Goal: Task Accomplishment & Management: Complete application form

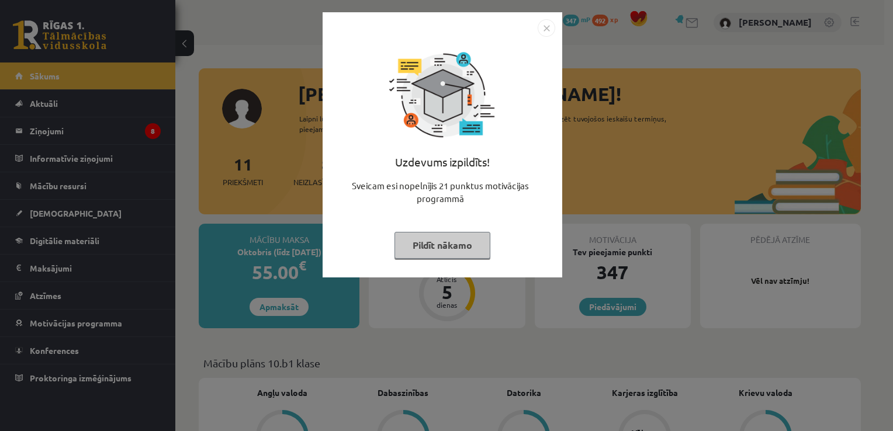
click at [544, 27] on img "Close" at bounding box center [546, 28] width 18 height 18
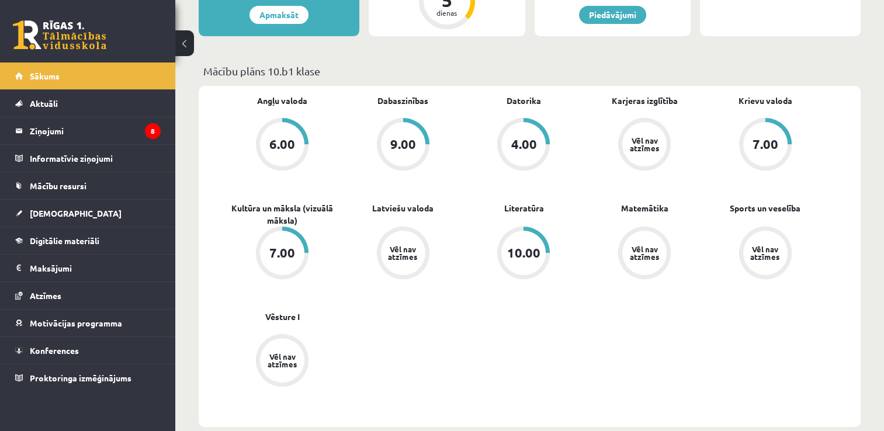
scroll to position [117, 0]
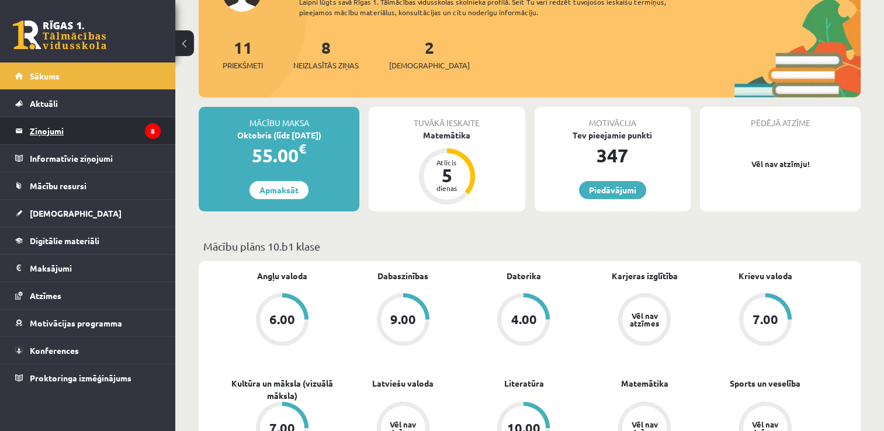
click at [62, 130] on legend "Ziņojumi 8" at bounding box center [95, 130] width 131 height 27
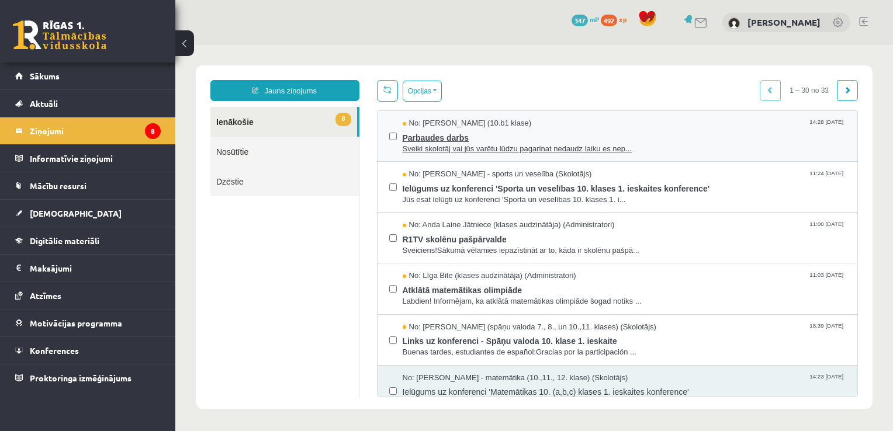
click at [459, 134] on span "Parbaudes darbs" at bounding box center [623, 136] width 443 height 15
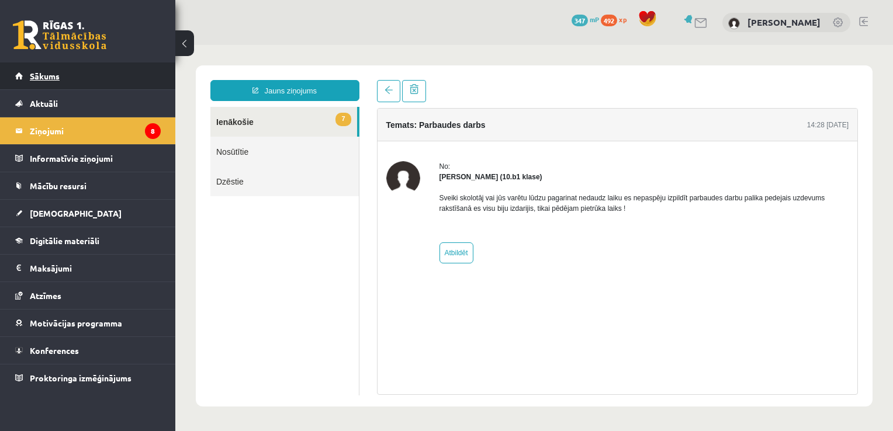
click at [40, 74] on span "Sākums" at bounding box center [45, 76] width 30 height 11
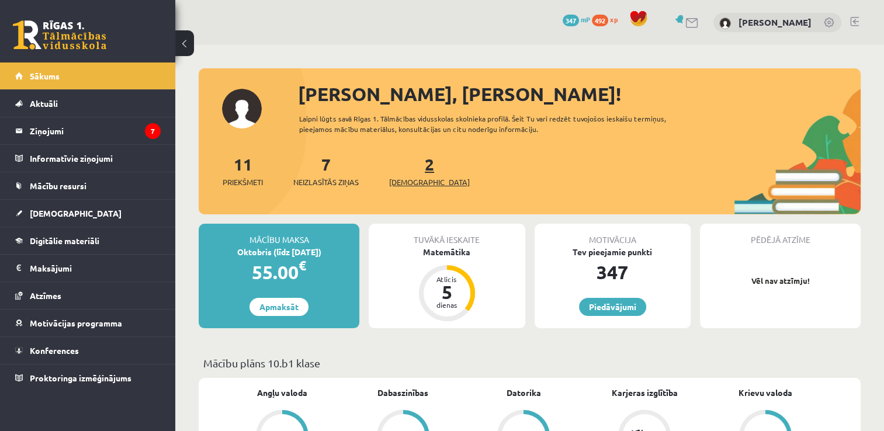
click at [411, 185] on span "[DEMOGRAPHIC_DATA]" at bounding box center [429, 182] width 81 height 12
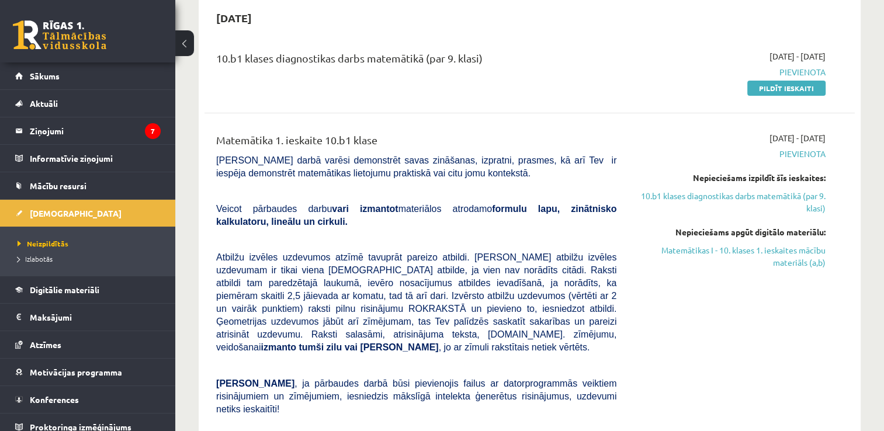
scroll to position [58, 0]
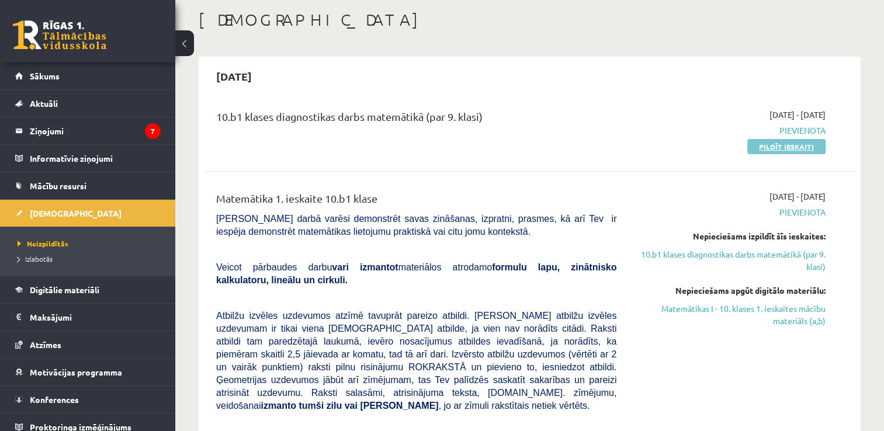
click at [769, 146] on link "Pildīt ieskaiti" at bounding box center [786, 146] width 78 height 15
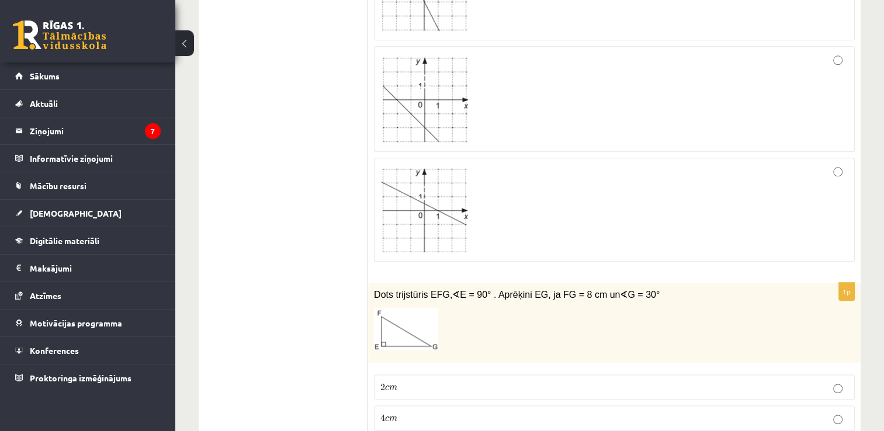
scroll to position [1460, 0]
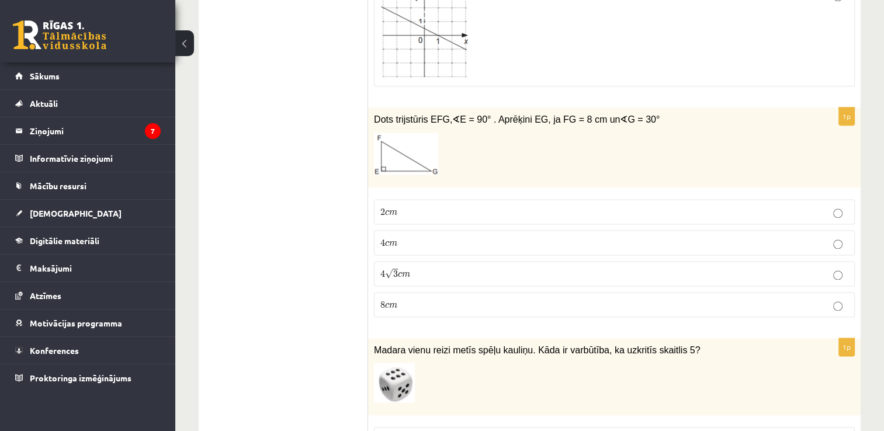
click at [488, 238] on p "4 c m 4 c m" at bounding box center [614, 243] width 468 height 12
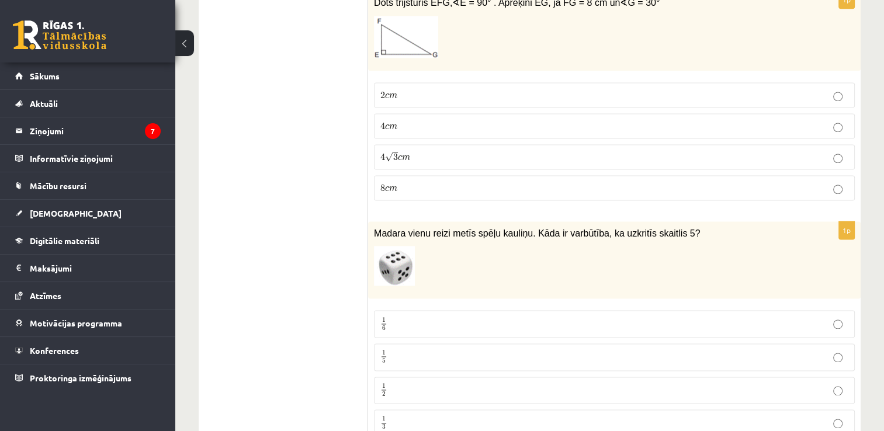
scroll to position [1694, 0]
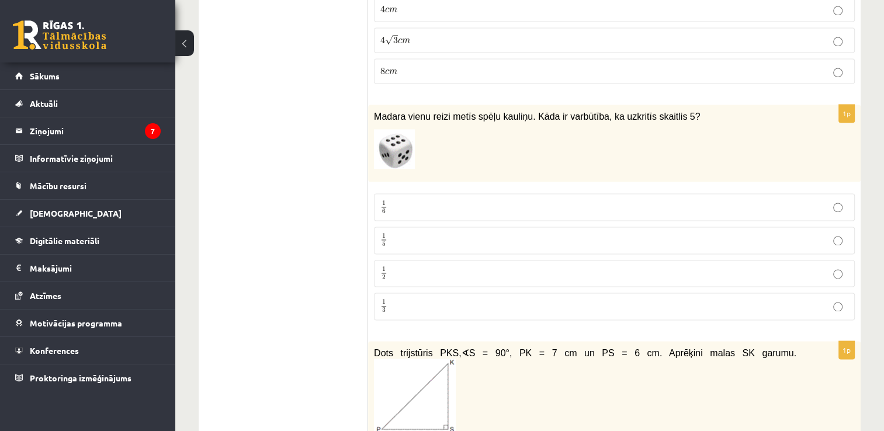
drag, startPoint x: 740, startPoint y: 199, endPoint x: 733, endPoint y: 200, distance: 6.5
click at [738, 200] on p "1 6 1 6" at bounding box center [614, 207] width 468 height 15
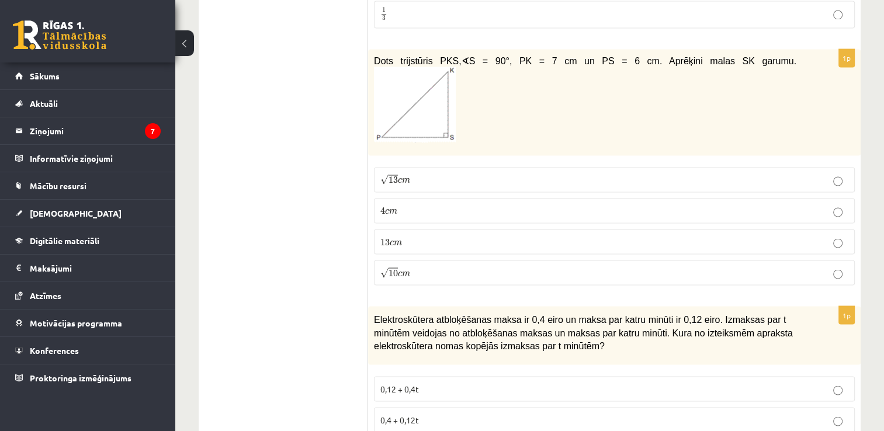
scroll to position [2103, 0]
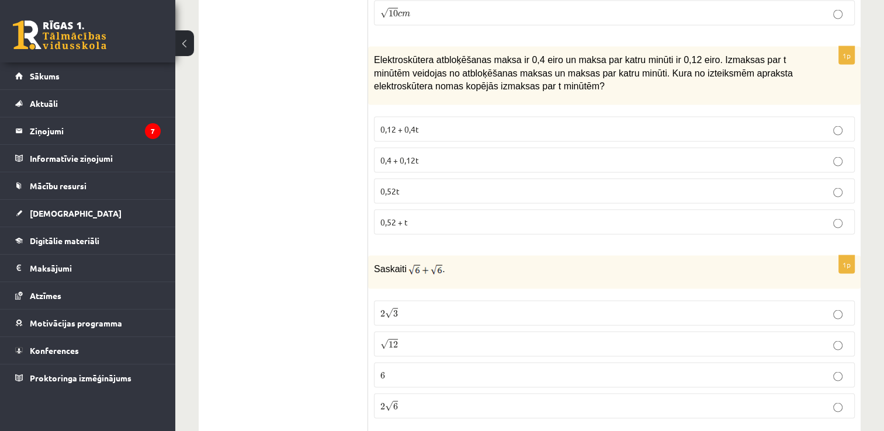
scroll to position [2187, 0]
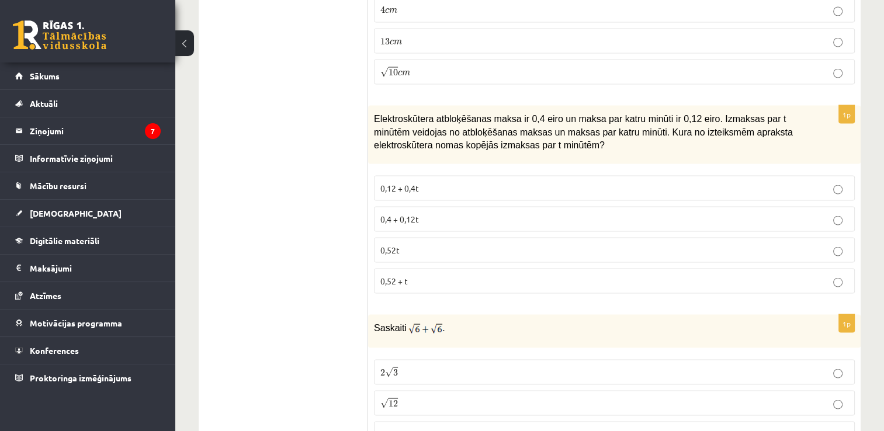
click at [485, 213] on p "0,4 + 0,12t" at bounding box center [614, 219] width 468 height 12
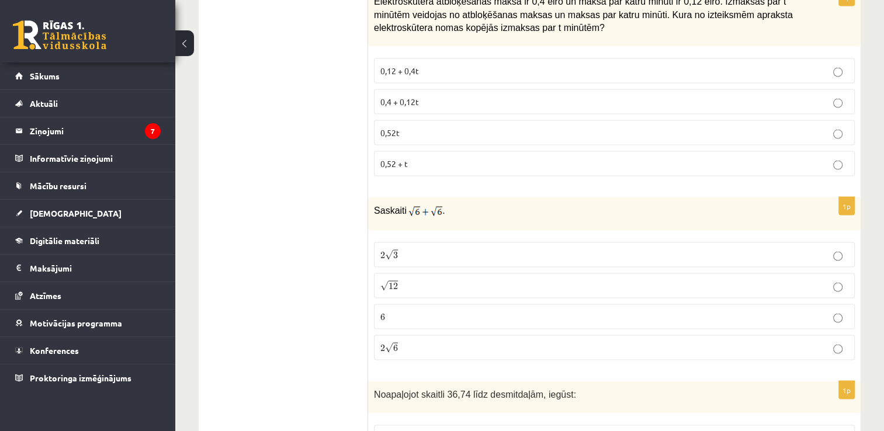
drag, startPoint x: 554, startPoint y: 233, endPoint x: 542, endPoint y: 254, distance: 23.5
click at [554, 249] on p "2 √ 3 2 3" at bounding box center [614, 255] width 468 height 12
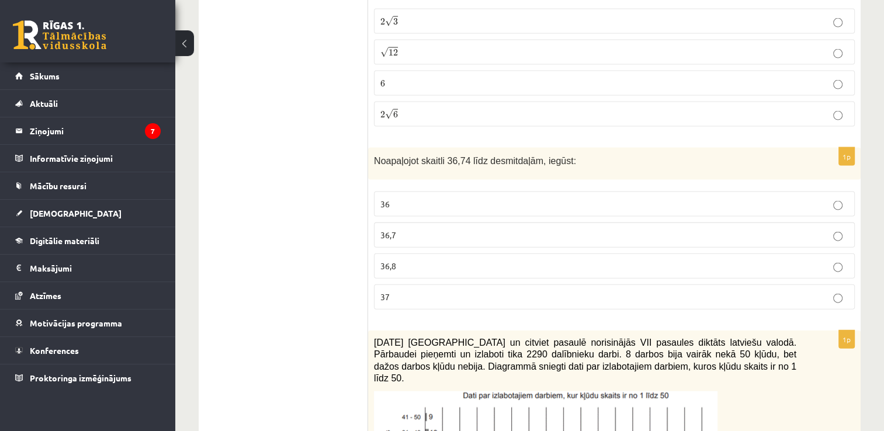
scroll to position [2596, 0]
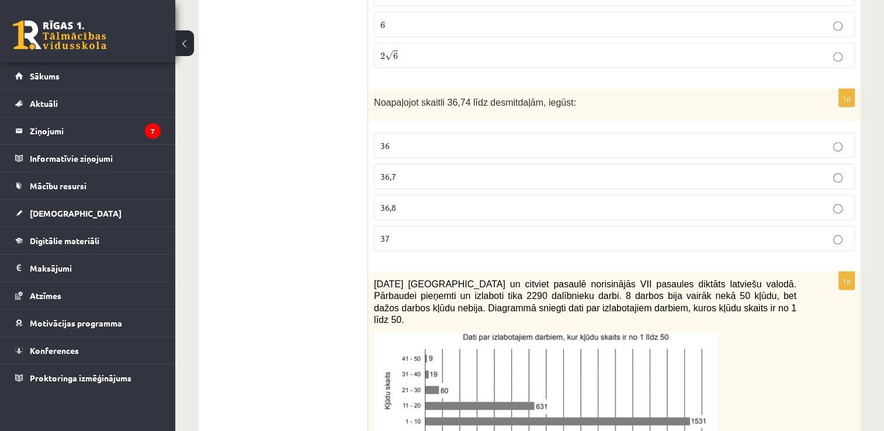
click at [432, 164] on label "36,7" at bounding box center [614, 176] width 481 height 25
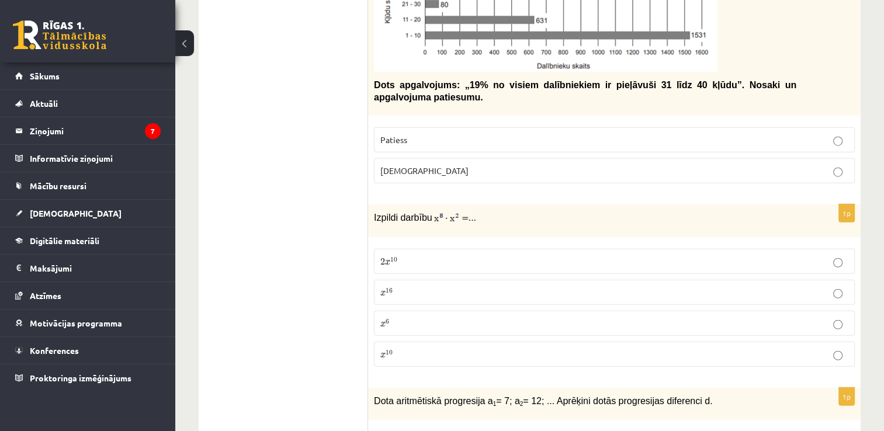
scroll to position [3041, 0]
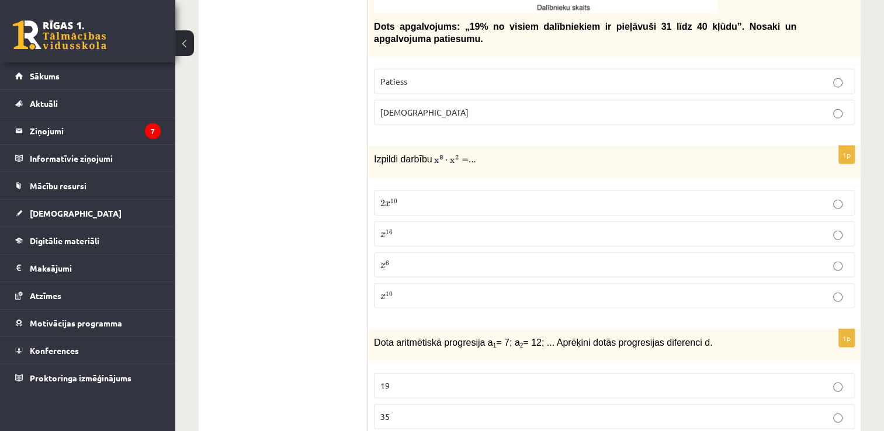
click at [423, 290] on p "x 10 x 10" at bounding box center [614, 296] width 468 height 12
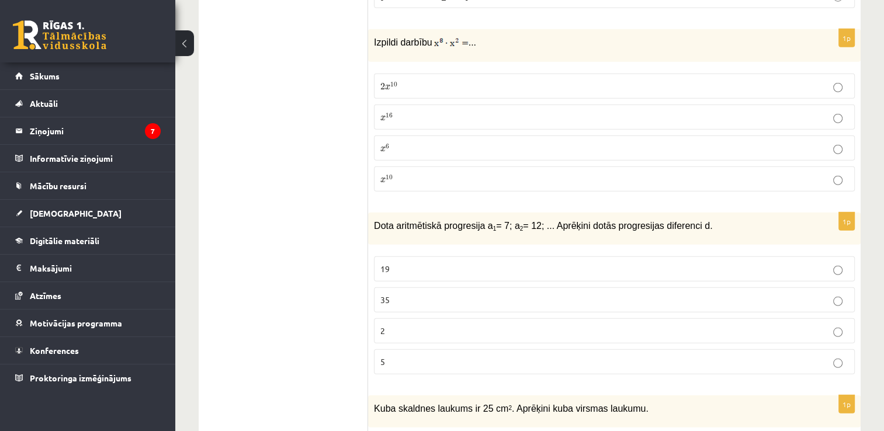
scroll to position [3216, 0]
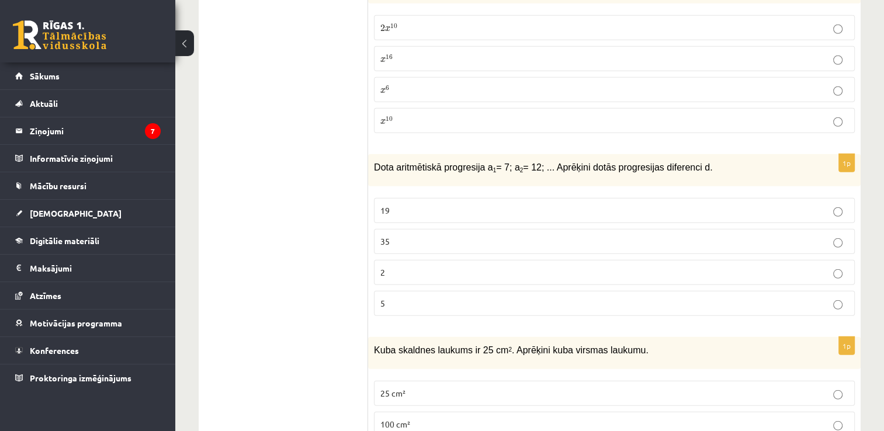
click at [433, 297] on p "5" at bounding box center [614, 303] width 468 height 12
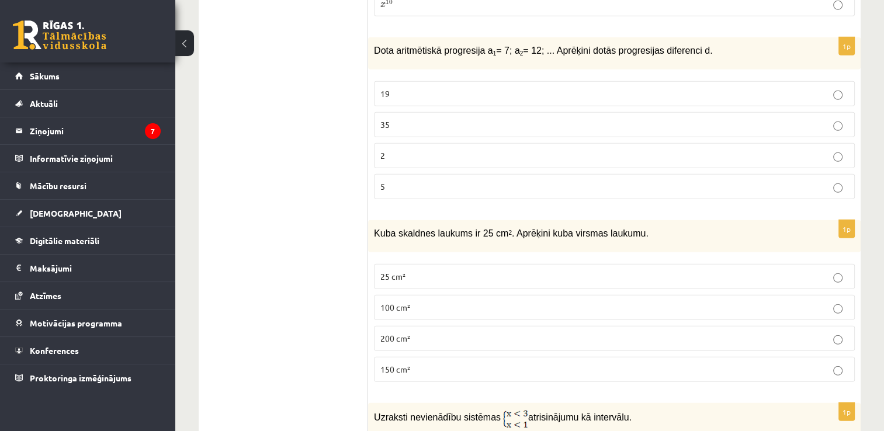
scroll to position [3391, 0]
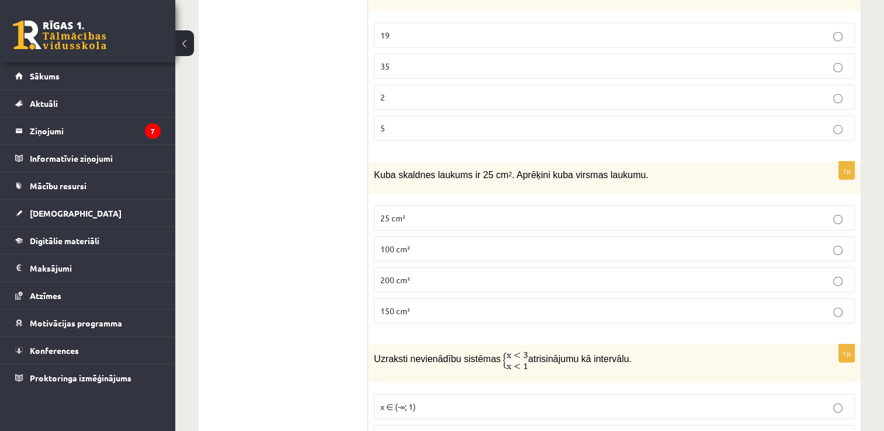
click at [454, 212] on p "25 cm²" at bounding box center [614, 218] width 468 height 12
click at [446, 305] on p "150 cm²" at bounding box center [614, 311] width 468 height 12
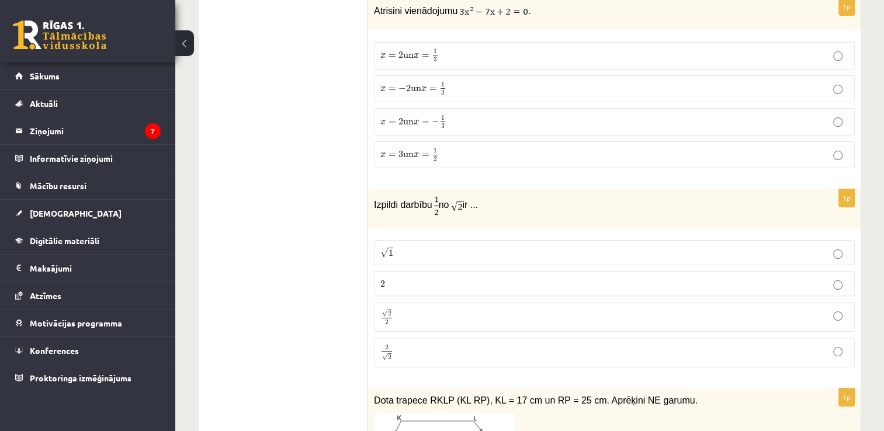
scroll to position [4326, 0]
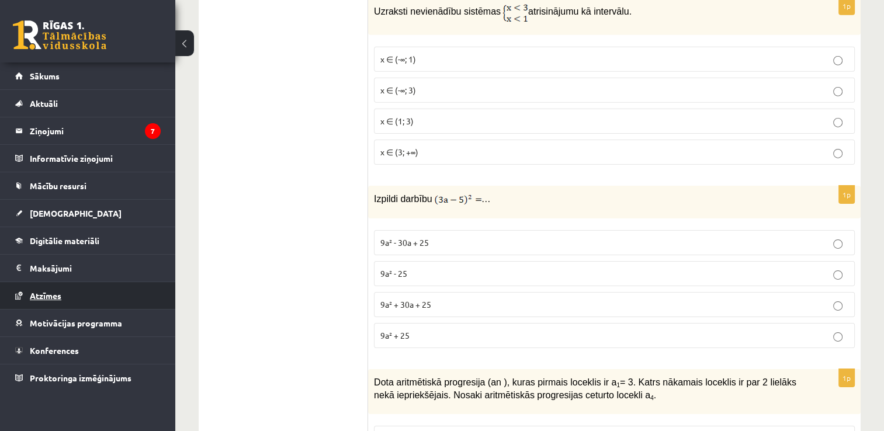
scroll to position [3797, 0]
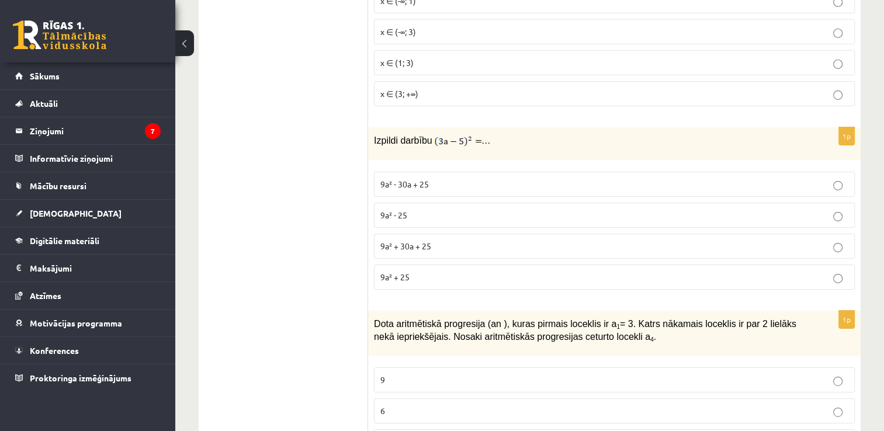
click at [831, 172] on label "9a² - 30a + 25" at bounding box center [614, 184] width 481 height 25
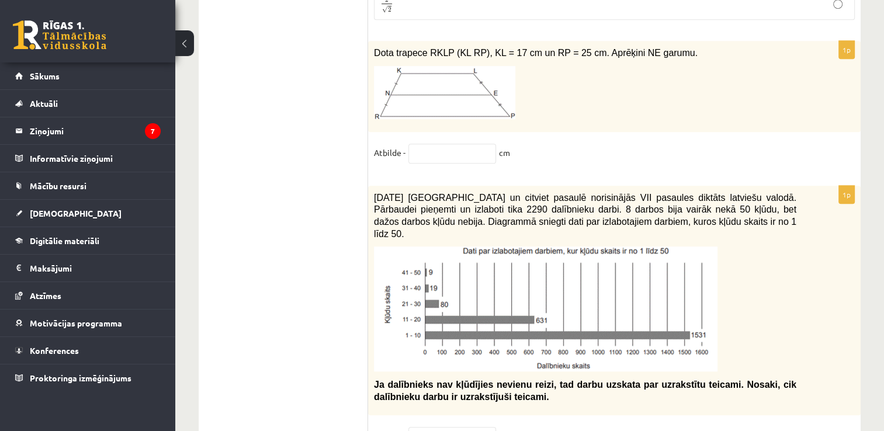
scroll to position [5082, 0]
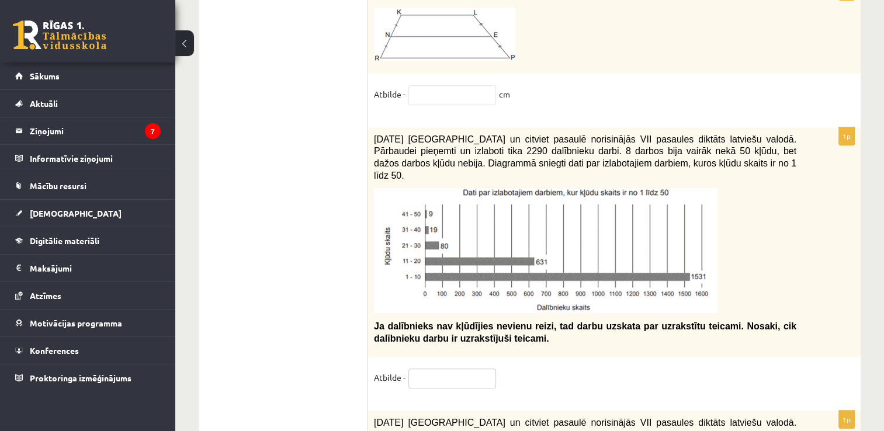
click at [421, 369] on input "text" at bounding box center [452, 379] width 88 height 20
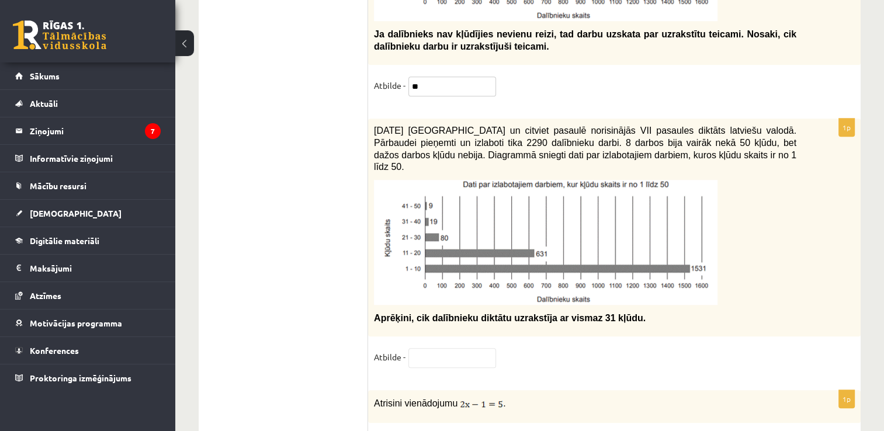
scroll to position [5433, 0]
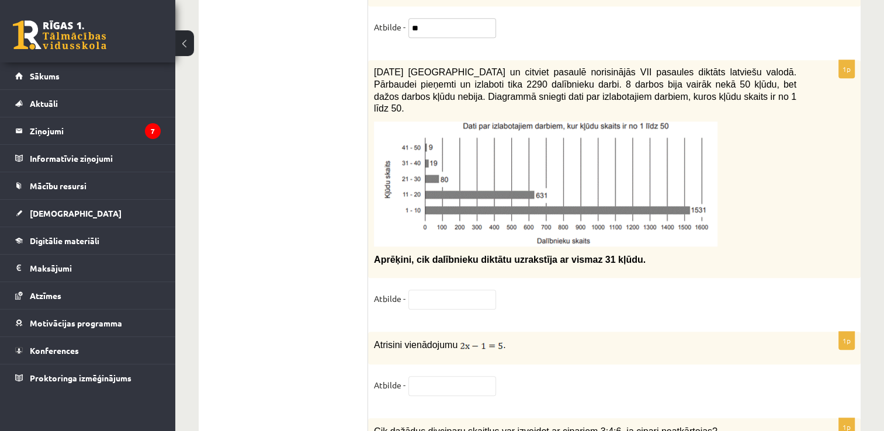
type input "**"
click at [433, 376] on input "text" at bounding box center [452, 386] width 88 height 20
type input "***"
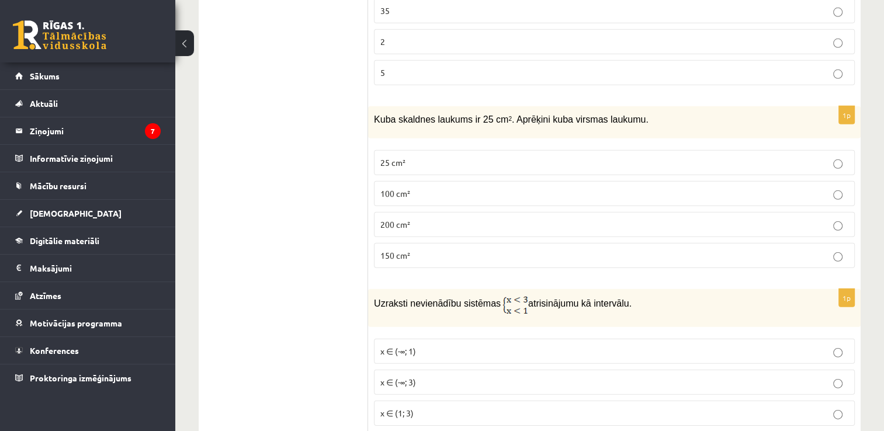
scroll to position [3563, 0]
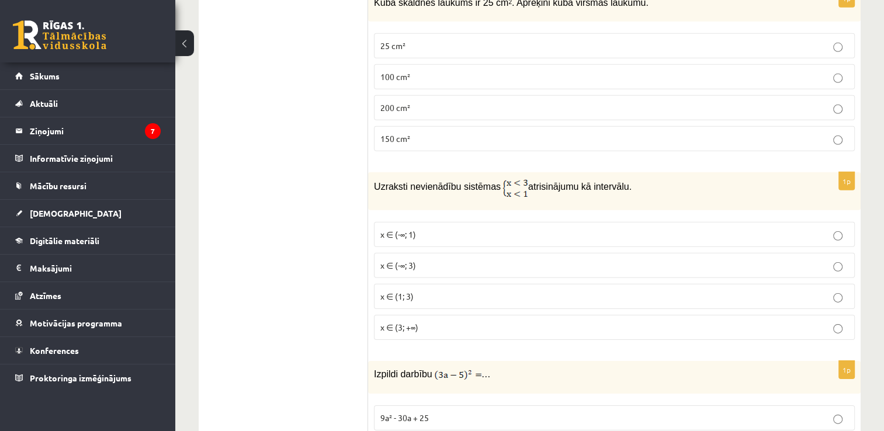
type input "**********"
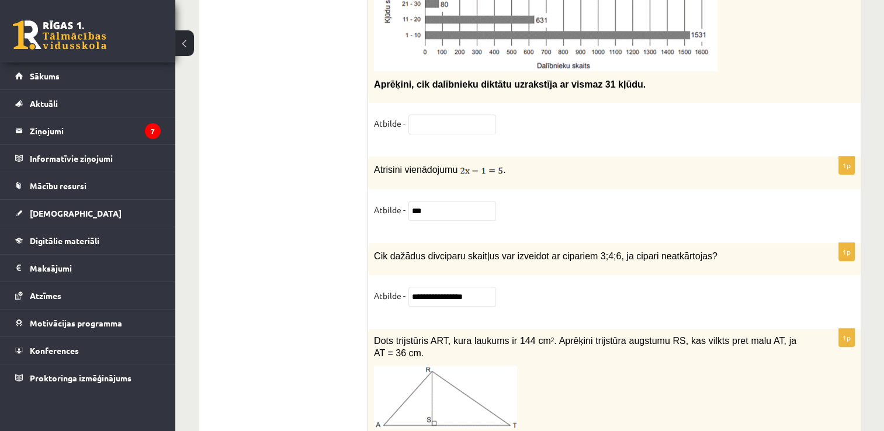
scroll to position [5433, 0]
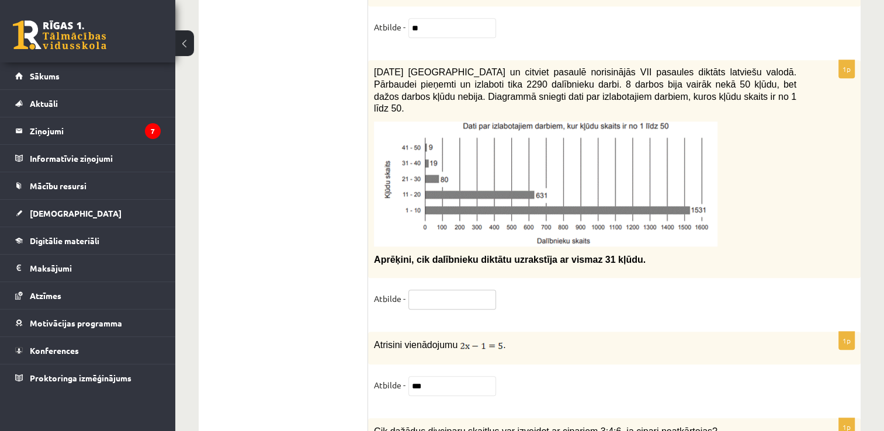
click at [432, 290] on input "text" at bounding box center [452, 300] width 88 height 20
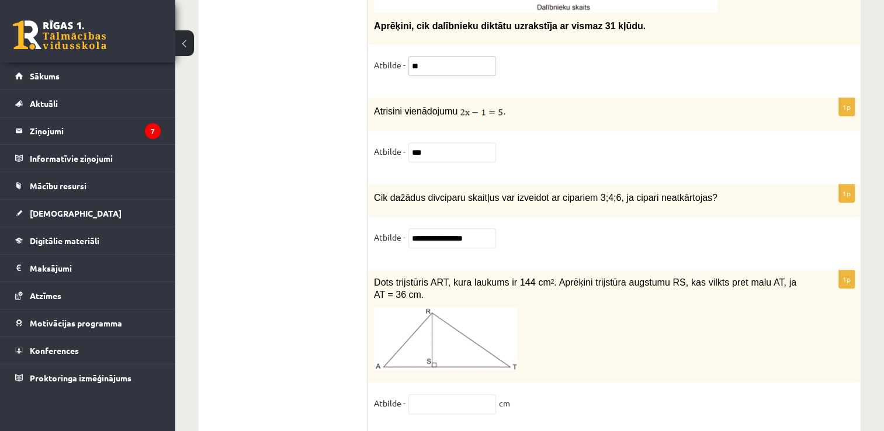
scroll to position [5725, 0]
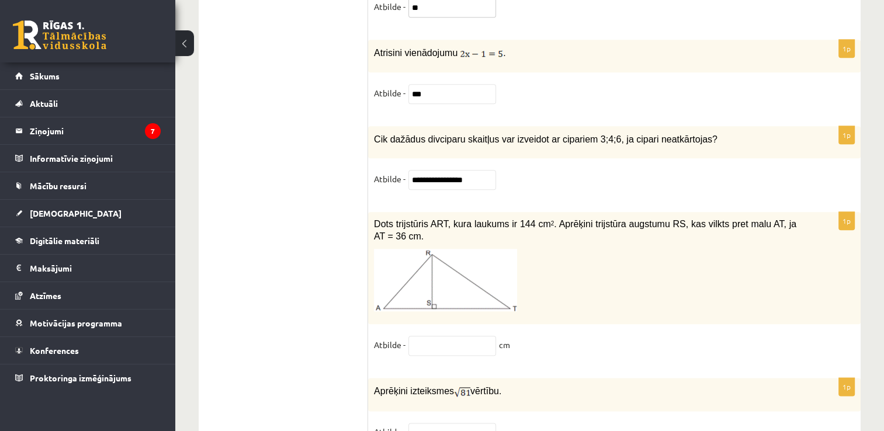
type input "**"
click at [432, 423] on input "text" at bounding box center [452, 433] width 88 height 20
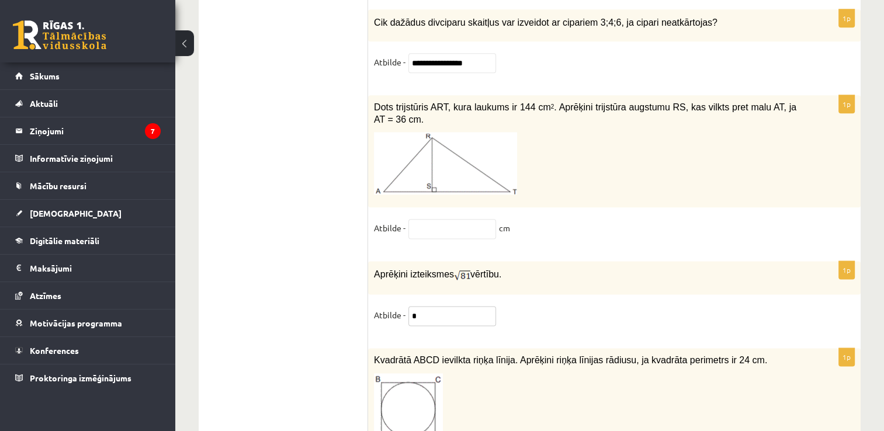
scroll to position [5900, 0]
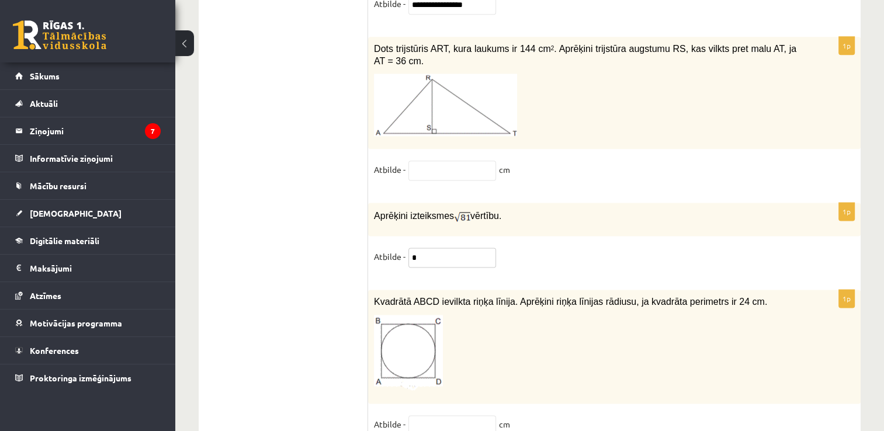
type input "*"
click at [447, 415] on input "text" at bounding box center [452, 425] width 88 height 20
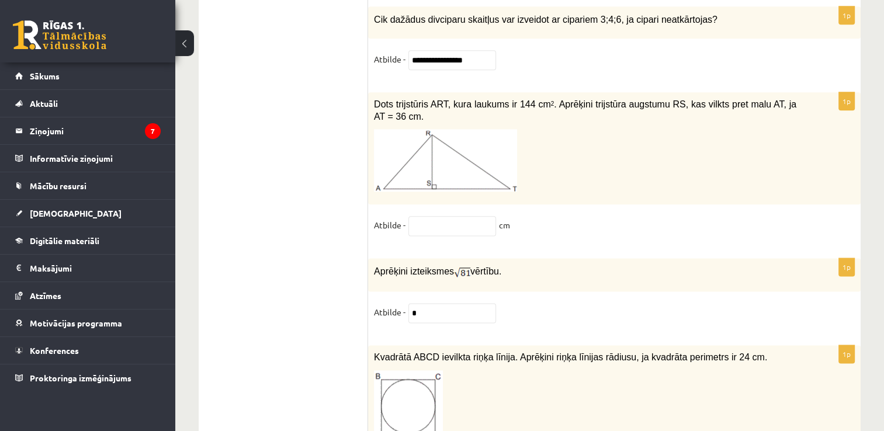
scroll to position [6020, 0]
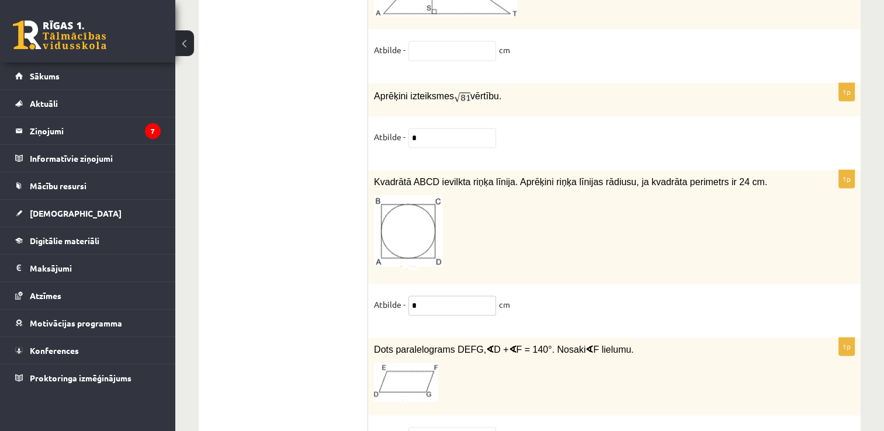
type input "*"
click at [438, 427] on input "text" at bounding box center [452, 437] width 88 height 20
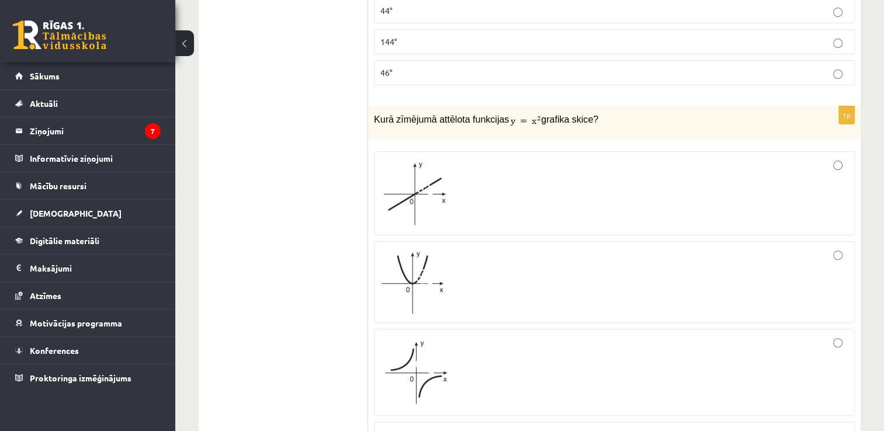
scroll to position [0, 0]
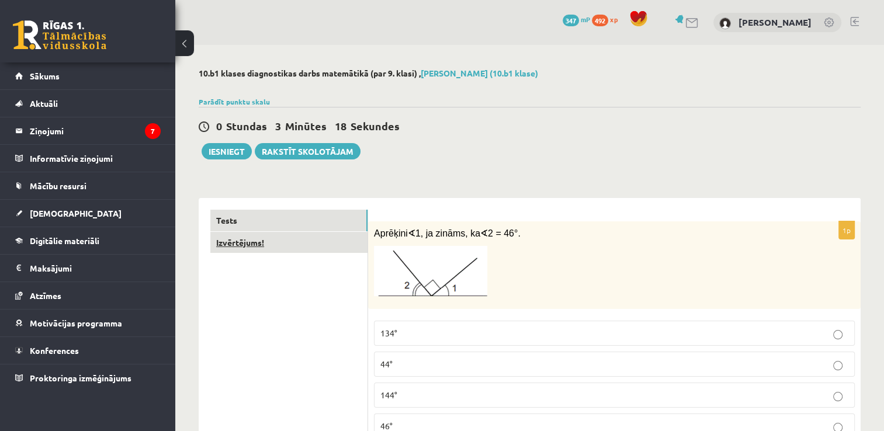
type input "**"
click at [258, 243] on link "Izvērtējums!" at bounding box center [288, 243] width 157 height 22
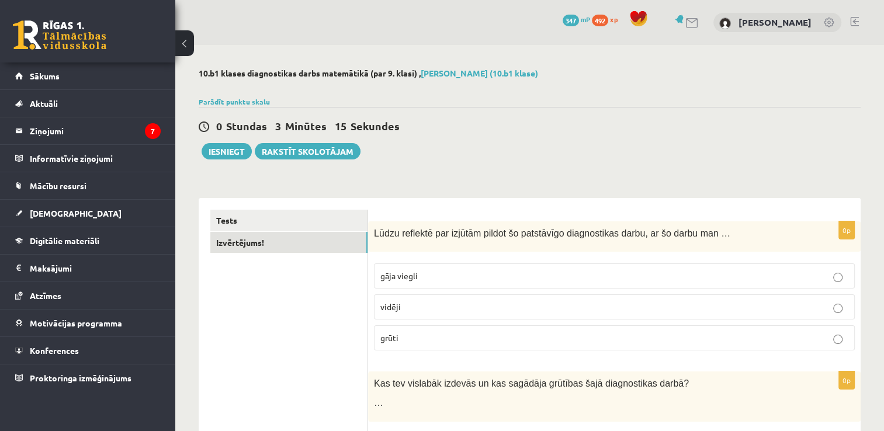
drag, startPoint x: 384, startPoint y: 308, endPoint x: 467, endPoint y: 316, distance: 83.4
click at [385, 308] on span "vidēji" at bounding box center [390, 306] width 20 height 11
click at [233, 150] on button "Iesniegt" at bounding box center [227, 151] width 50 height 16
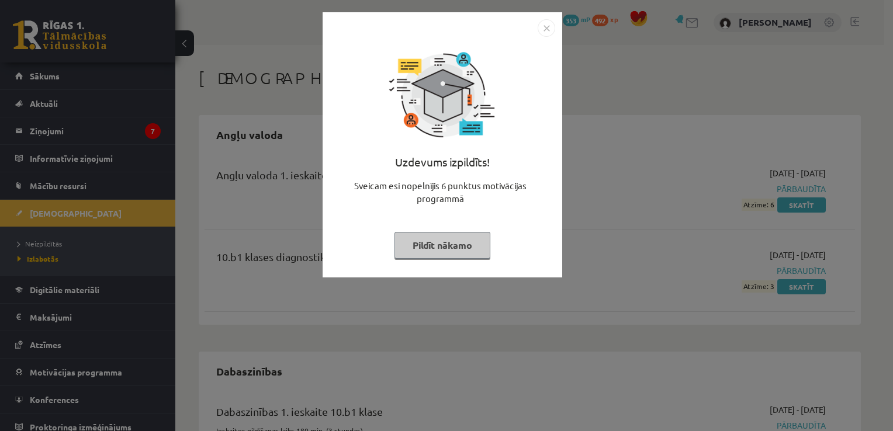
drag, startPoint x: 543, startPoint y: 29, endPoint x: 588, endPoint y: 105, distance: 88.3
click at [543, 29] on img "Close" at bounding box center [546, 28] width 18 height 18
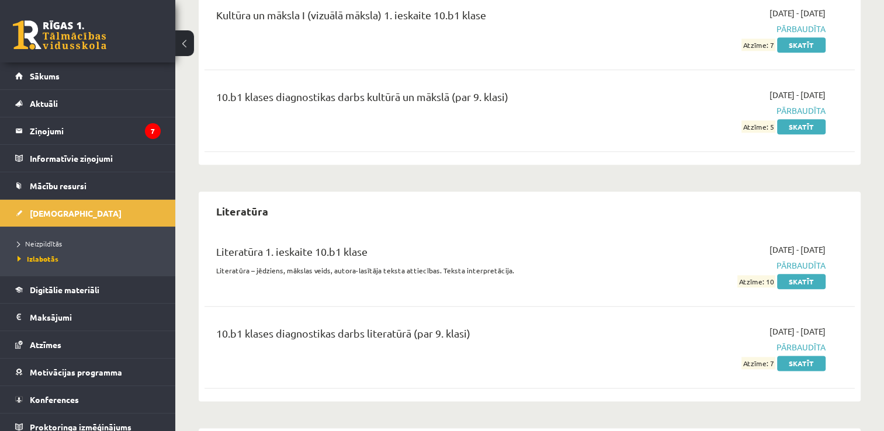
scroll to position [1477, 0]
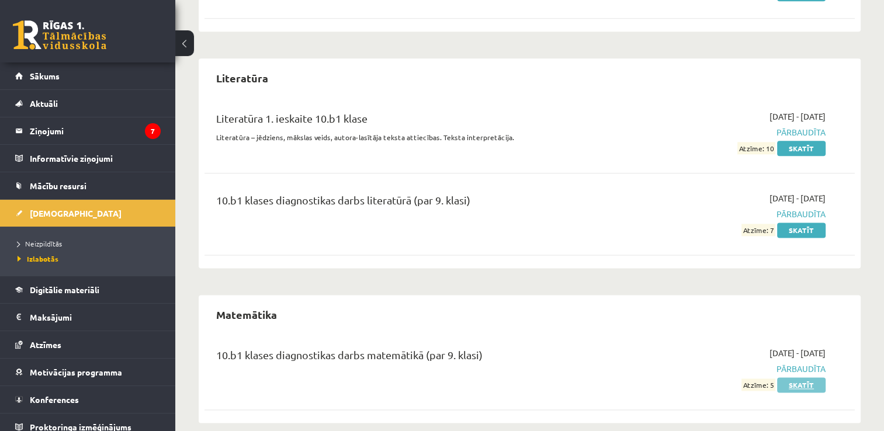
click at [806, 377] on link "Skatīt" at bounding box center [801, 384] width 48 height 15
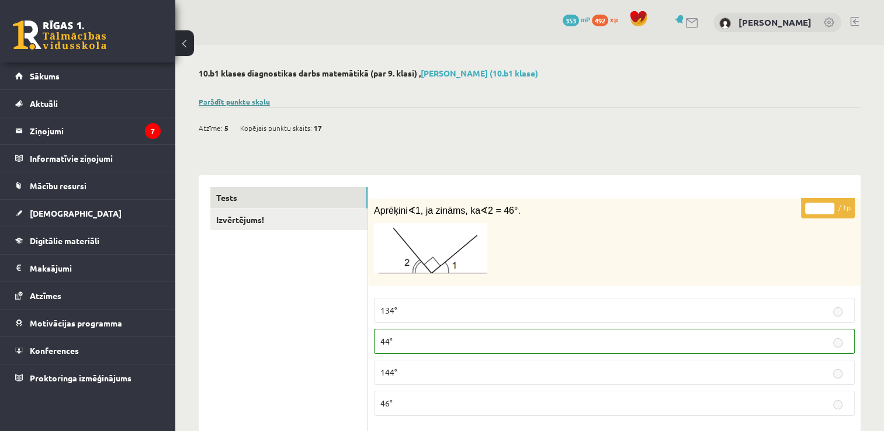
click at [255, 102] on link "Parādīt punktu skalu" at bounding box center [234, 101] width 71 height 9
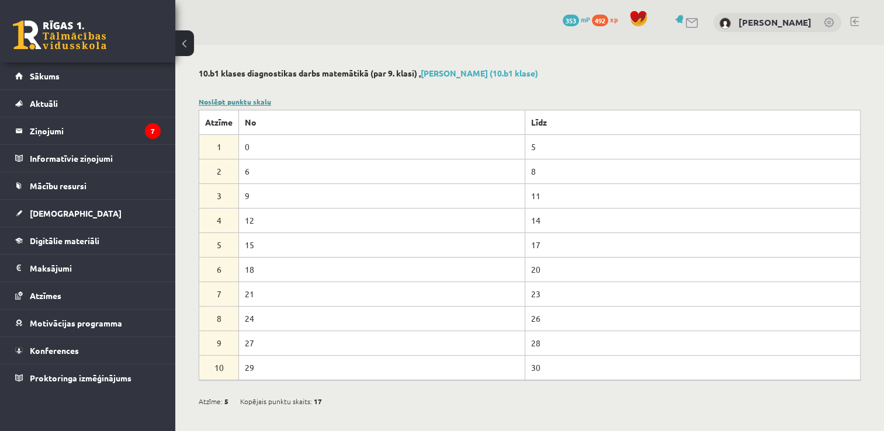
click at [241, 102] on link "Noslēpt punktu skalu" at bounding box center [235, 101] width 72 height 9
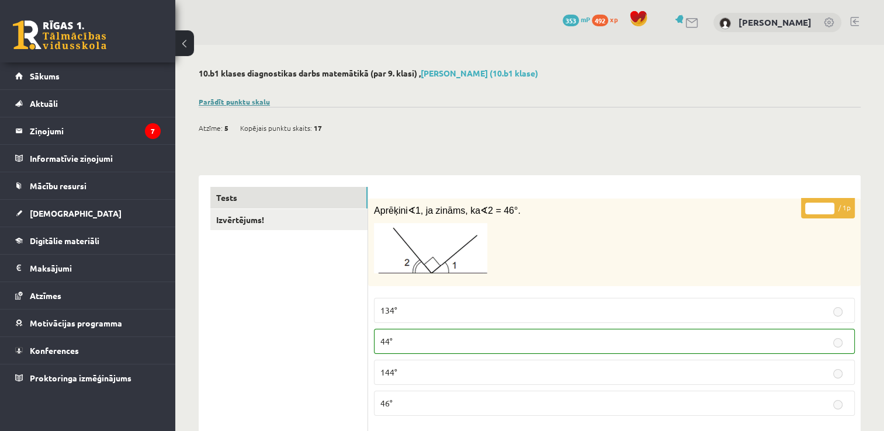
click at [240, 99] on link "Parādīt punktu skalu" at bounding box center [234, 101] width 71 height 9
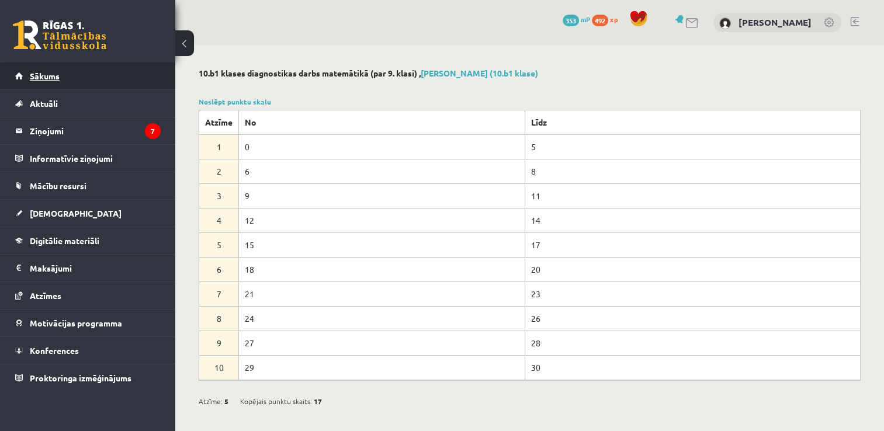
click at [45, 78] on span "Sākums" at bounding box center [45, 76] width 30 height 11
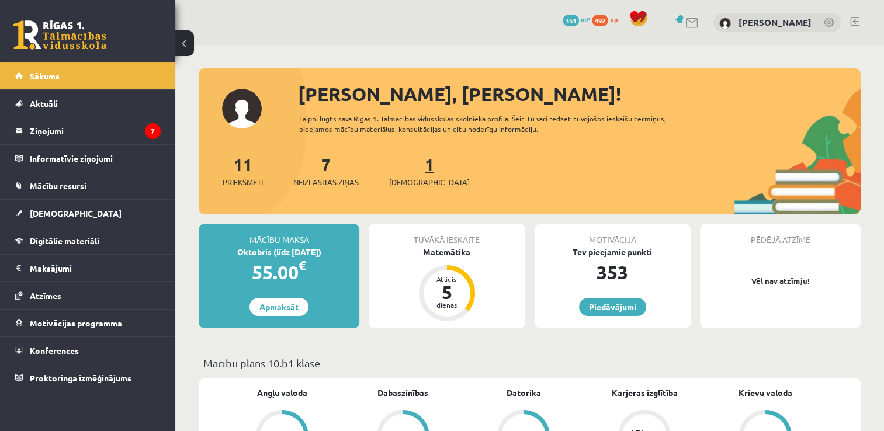
click at [403, 185] on span "[DEMOGRAPHIC_DATA]" at bounding box center [429, 182] width 81 height 12
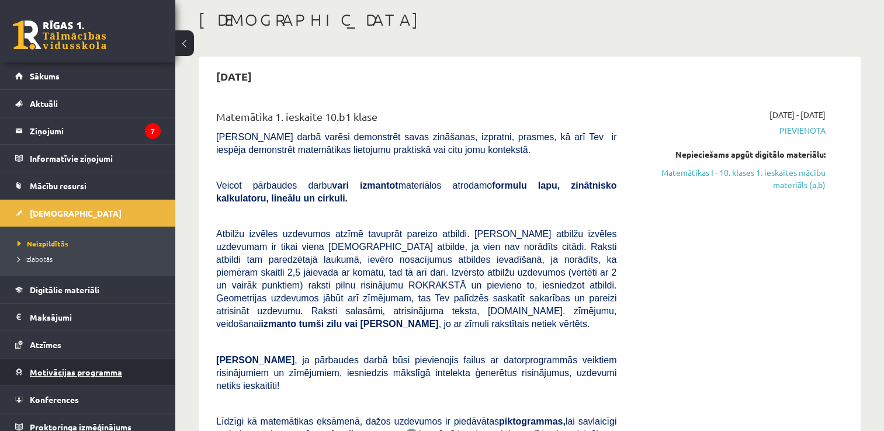
scroll to position [8, 0]
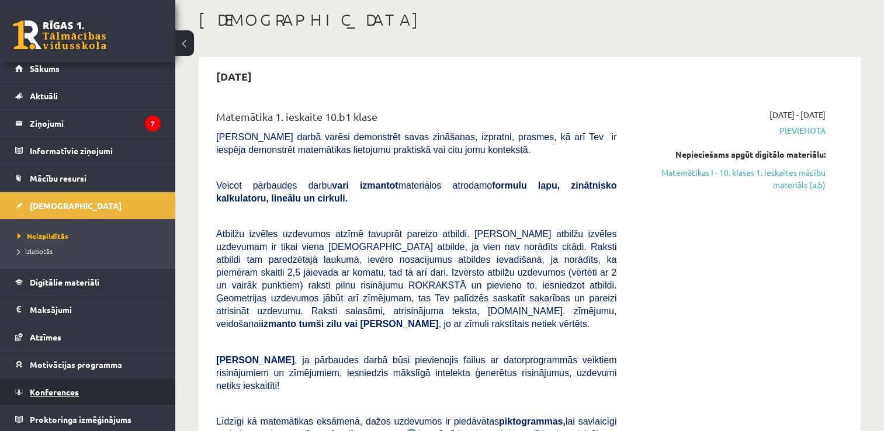
click at [68, 389] on span "Konferences" at bounding box center [54, 392] width 49 height 11
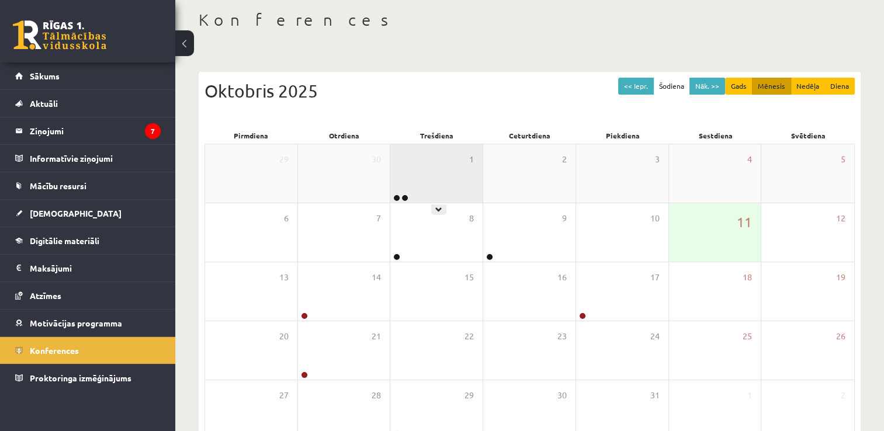
click at [413, 188] on div "1" at bounding box center [436, 173] width 92 height 58
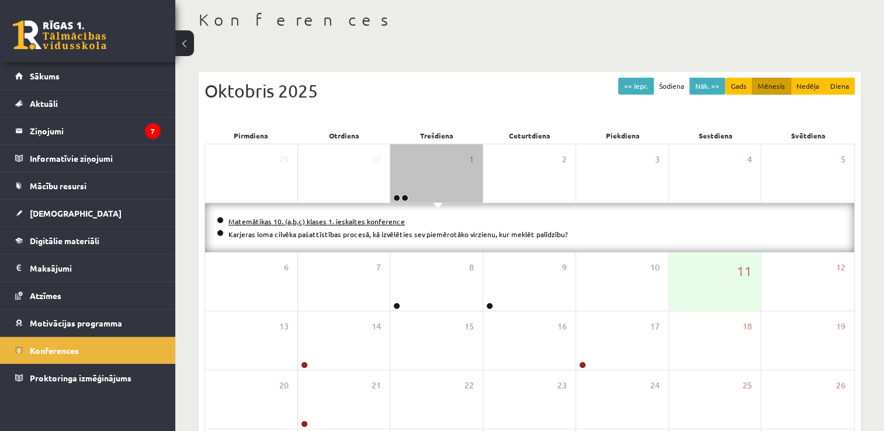
click at [366, 223] on link "Matemātikas 10. (a,b,c) klases 1. ieskaites konference" at bounding box center [316, 221] width 176 height 9
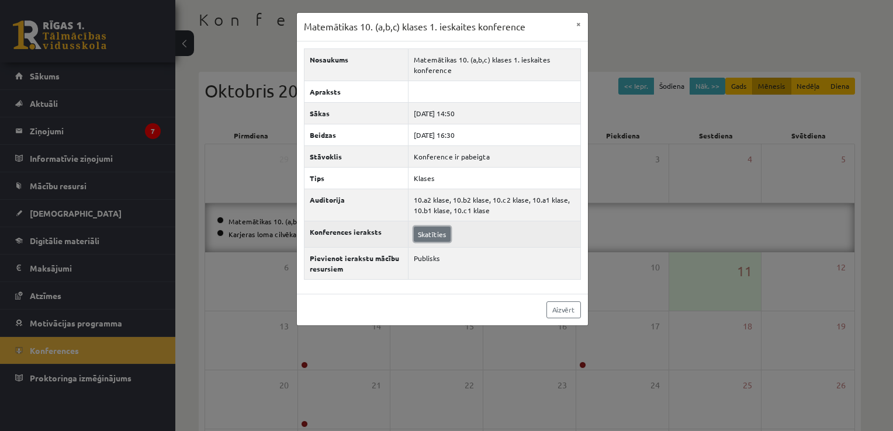
click at [438, 232] on link "Skatīties" at bounding box center [432, 234] width 37 height 15
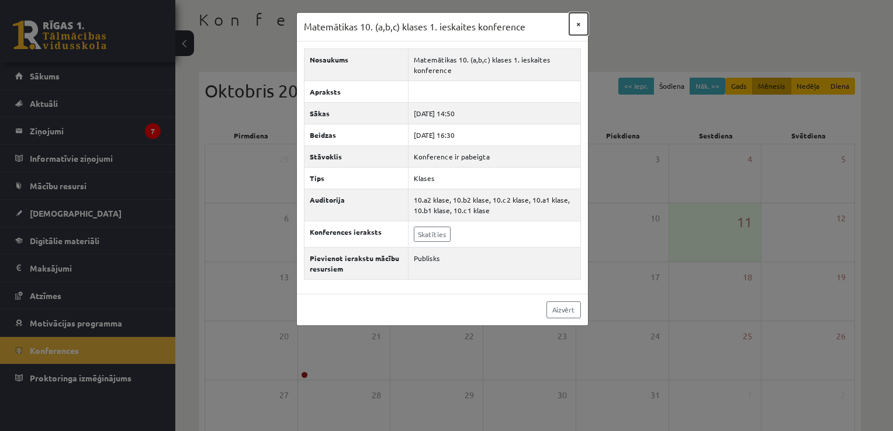
click at [575, 23] on button "×" at bounding box center [578, 24] width 19 height 22
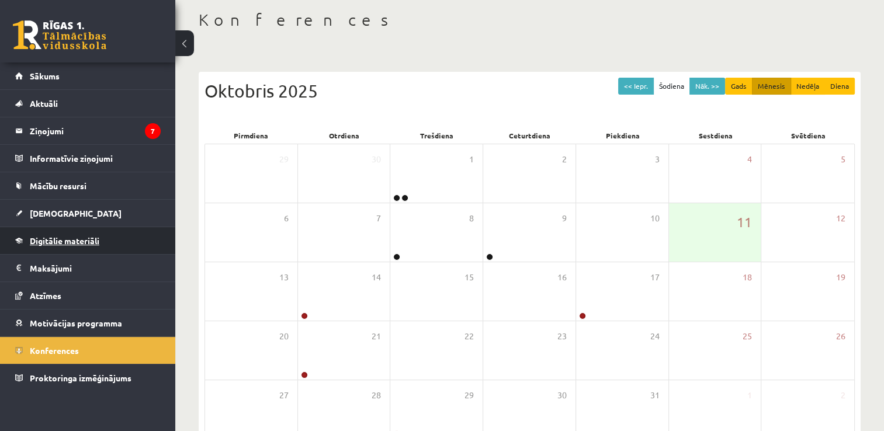
click at [64, 242] on span "Digitālie materiāli" at bounding box center [65, 240] width 70 height 11
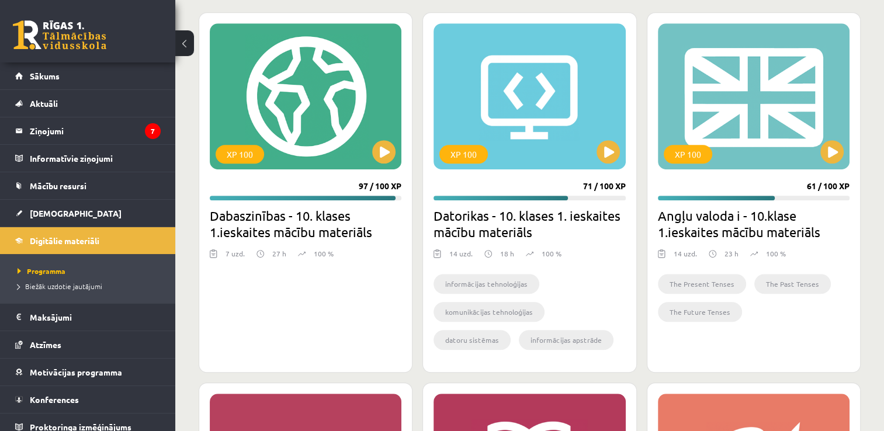
scroll to position [490, 0]
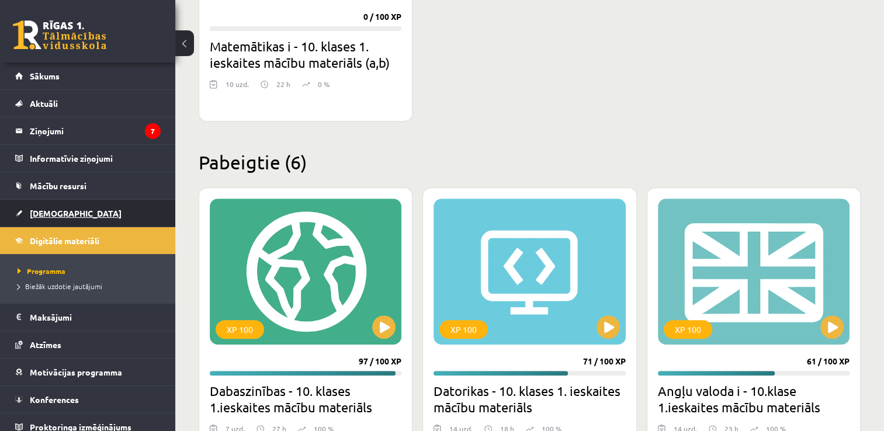
click at [51, 214] on span "[DEMOGRAPHIC_DATA]" at bounding box center [76, 213] width 92 height 11
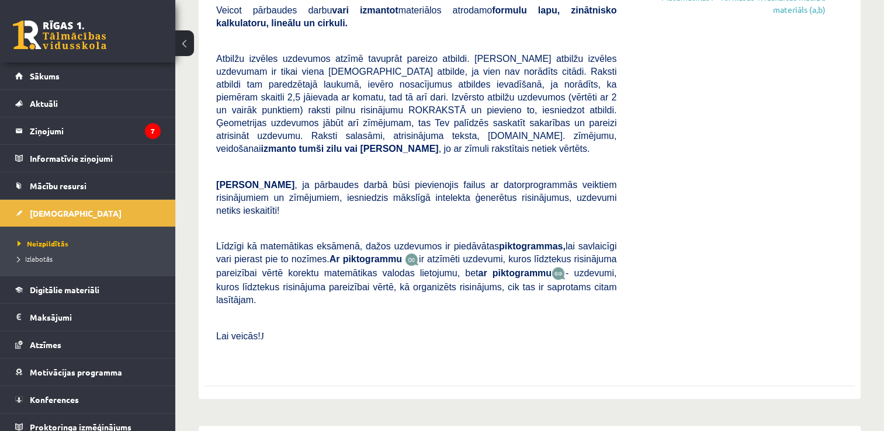
scroll to position [409, 0]
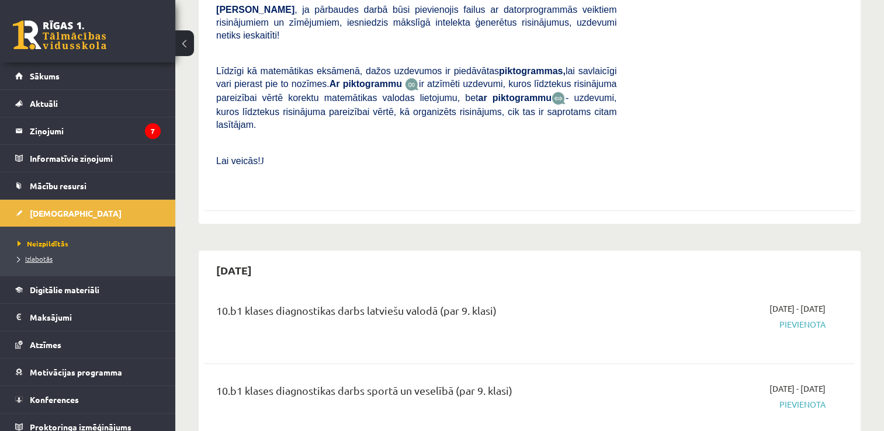
click at [39, 258] on span "Izlabotās" at bounding box center [35, 258] width 35 height 9
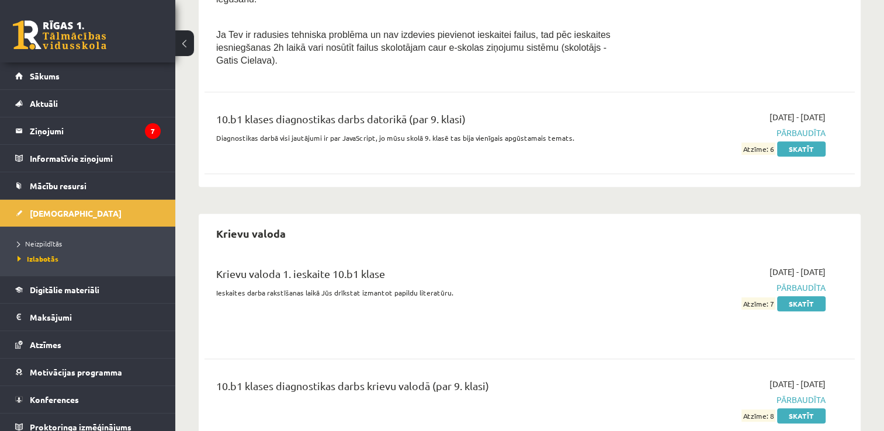
scroll to position [876, 0]
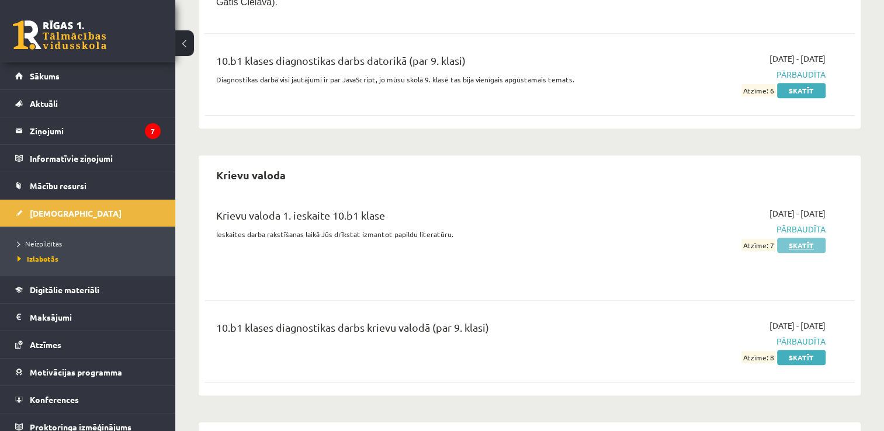
click at [807, 238] on link "Skatīt" at bounding box center [801, 245] width 48 height 15
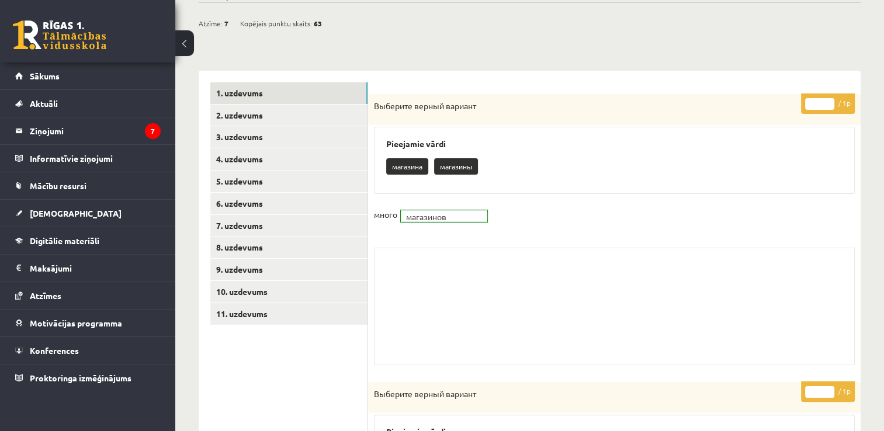
scroll to position [40, 0]
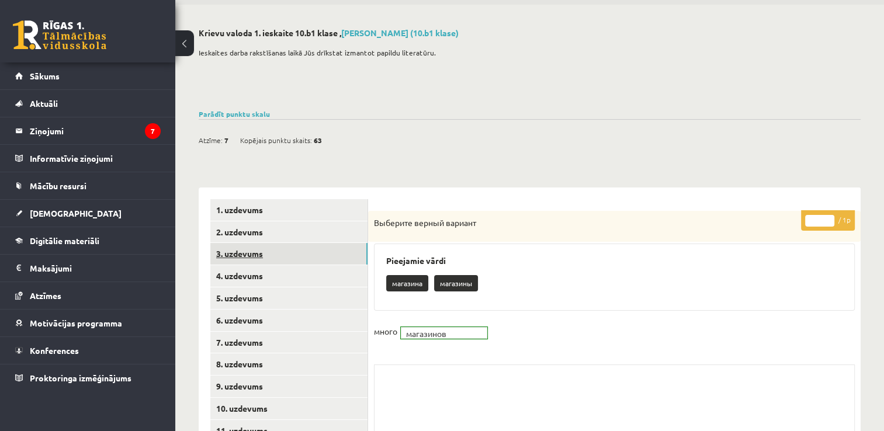
click at [269, 252] on link "3. uzdevums" at bounding box center [288, 254] width 157 height 22
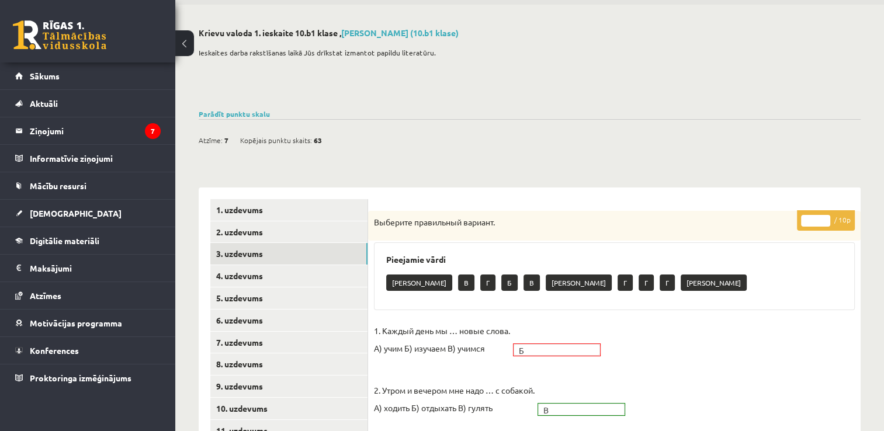
scroll to position [0, 0]
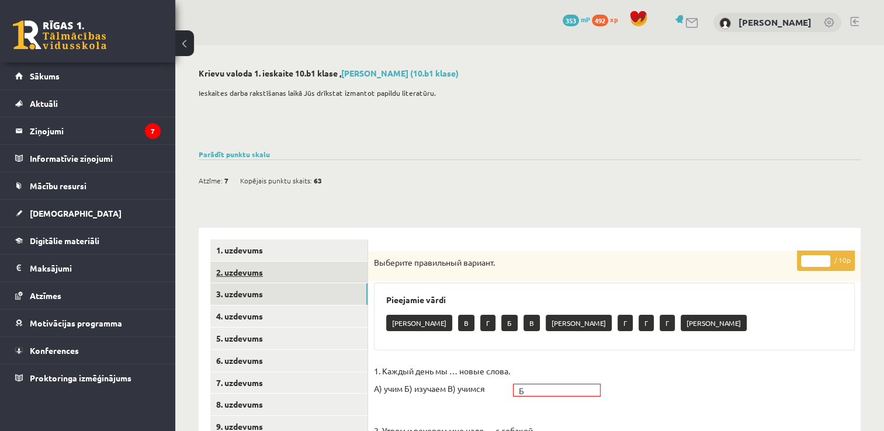
click at [248, 274] on link "2. uzdevums" at bounding box center [288, 273] width 157 height 22
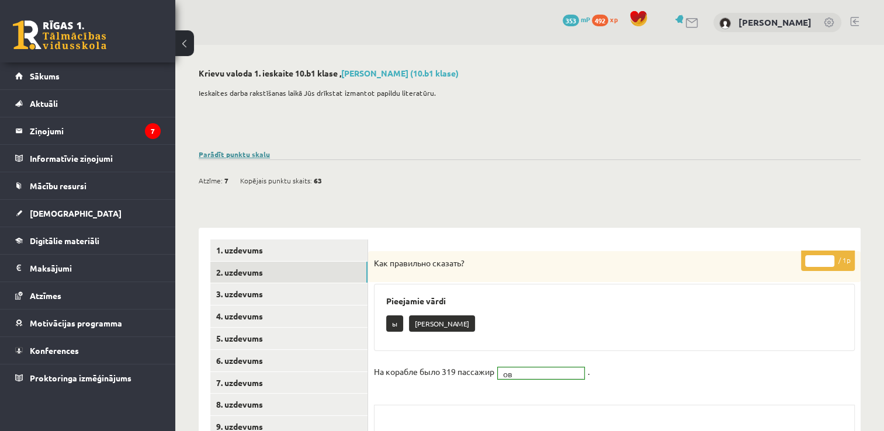
click at [210, 152] on link "Parādīt punktu skalu" at bounding box center [234, 154] width 71 height 9
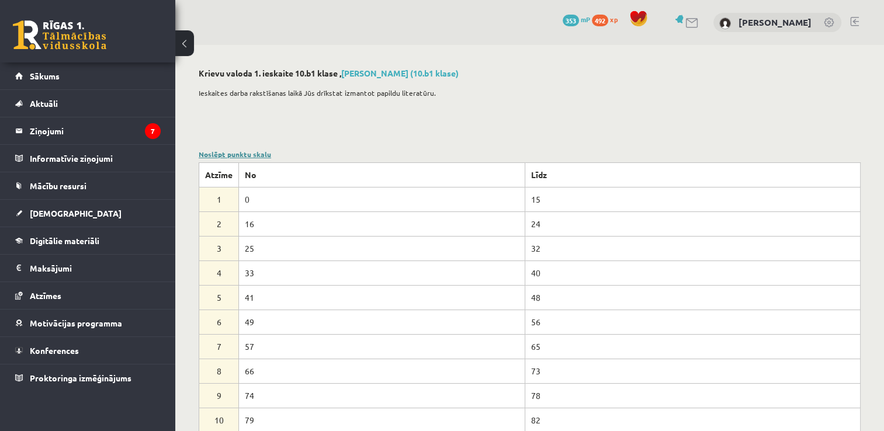
click at [241, 155] on link "Noslēpt punktu skalu" at bounding box center [235, 154] width 72 height 9
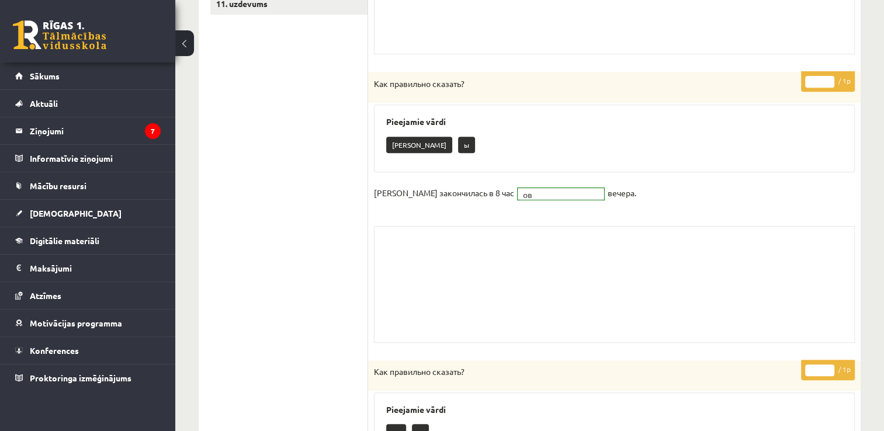
scroll to position [175, 0]
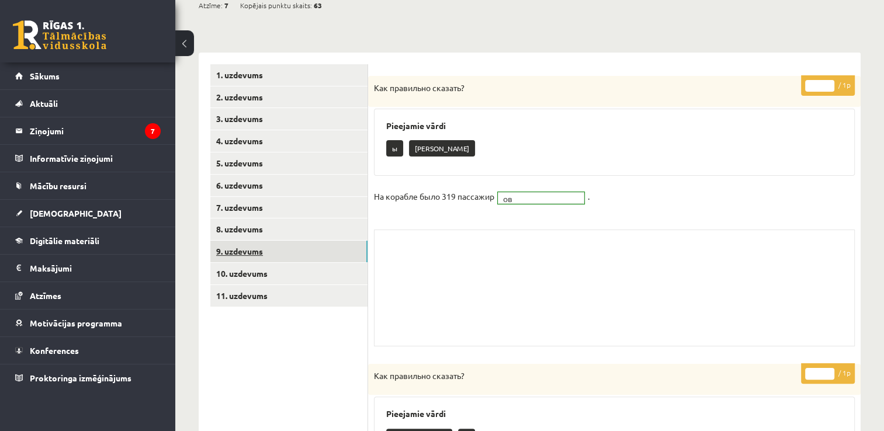
click at [266, 254] on link "9. uzdevums" at bounding box center [288, 252] width 157 height 22
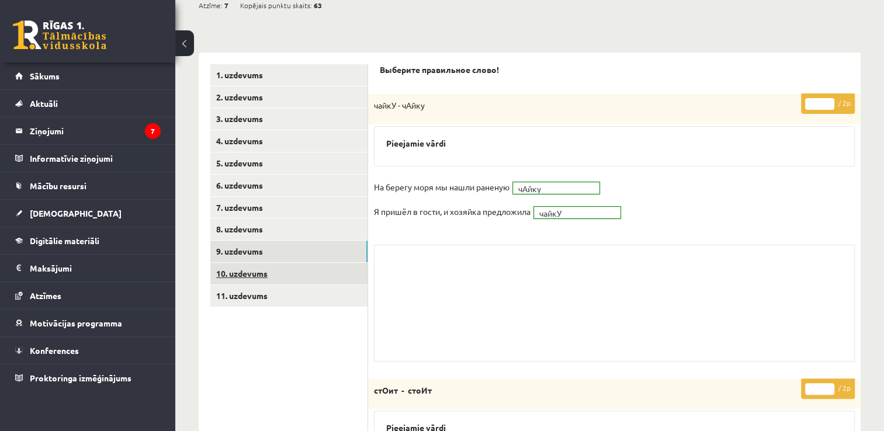
click at [242, 276] on link "10. uzdevums" at bounding box center [288, 274] width 157 height 22
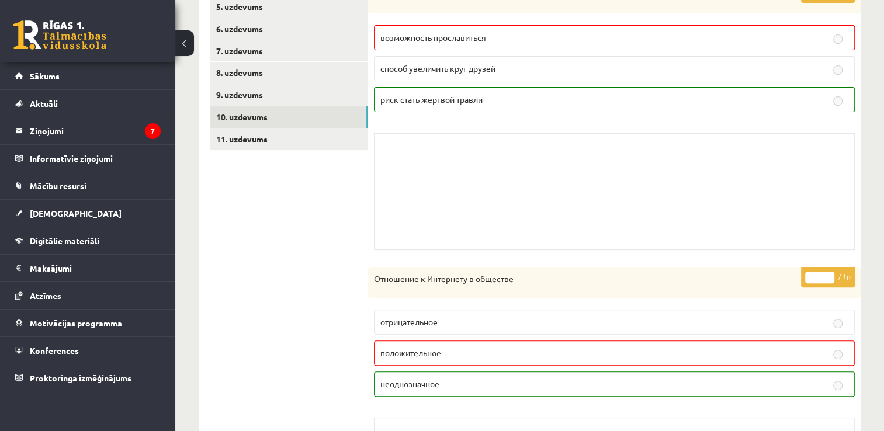
scroll to position [157, 0]
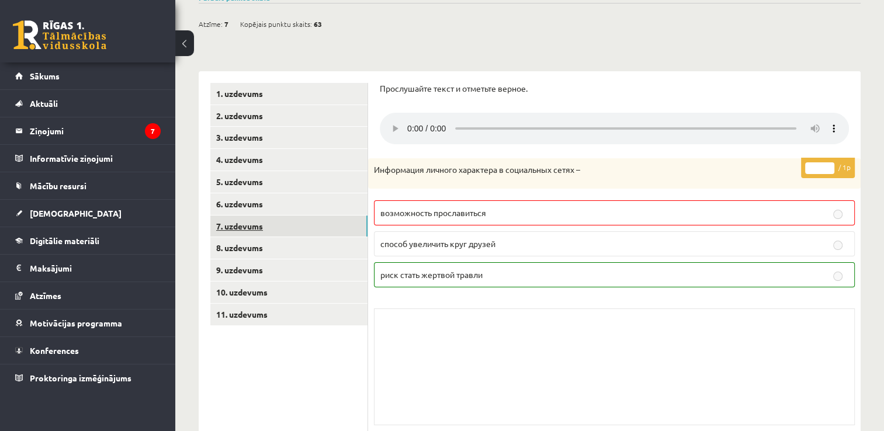
click at [249, 225] on link "7. uzdevums" at bounding box center [288, 227] width 157 height 22
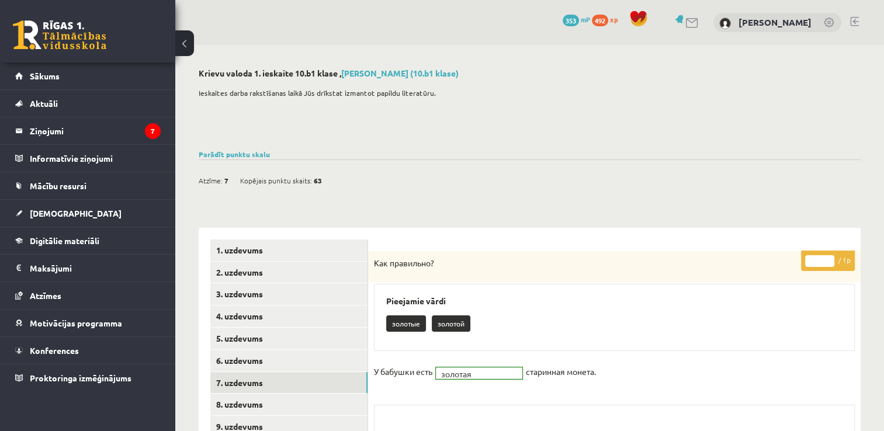
scroll to position [117, 0]
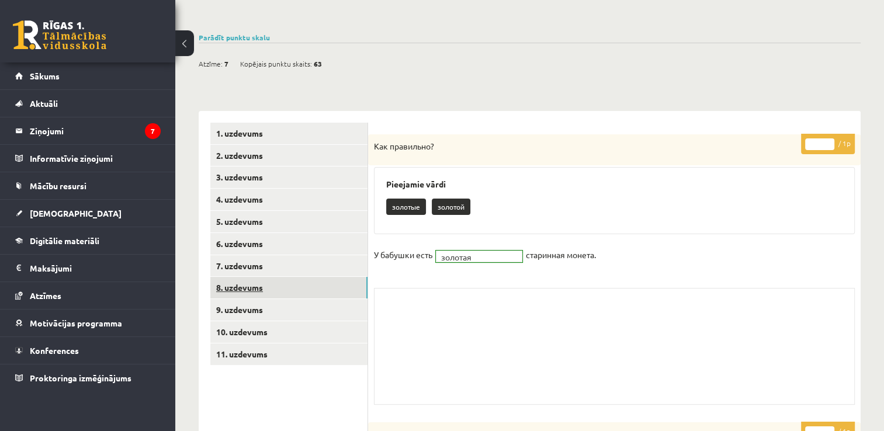
click at [268, 288] on link "8. uzdevums" at bounding box center [288, 288] width 157 height 22
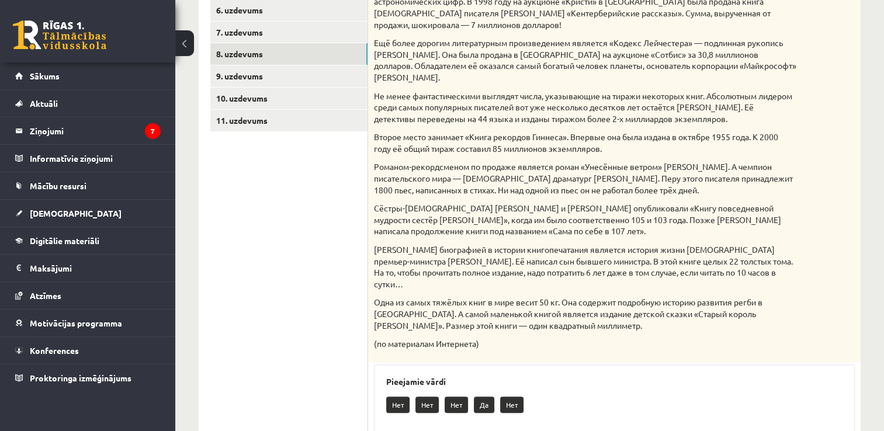
scroll to position [175, 0]
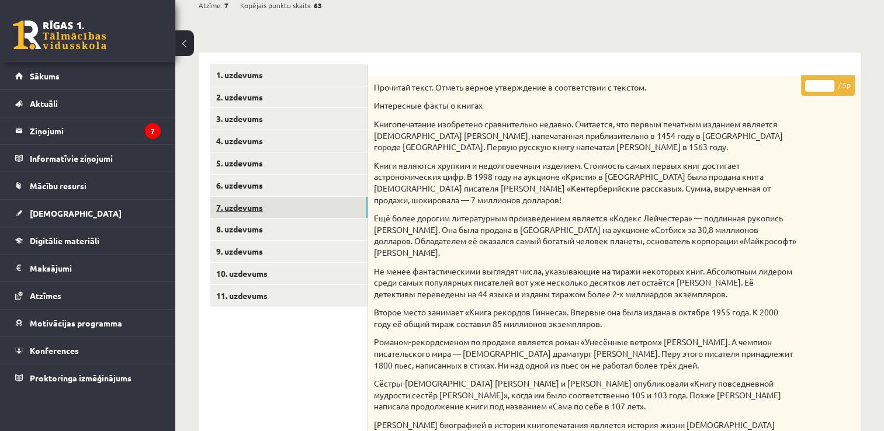
click at [243, 210] on link "7. uzdevums" at bounding box center [288, 208] width 157 height 22
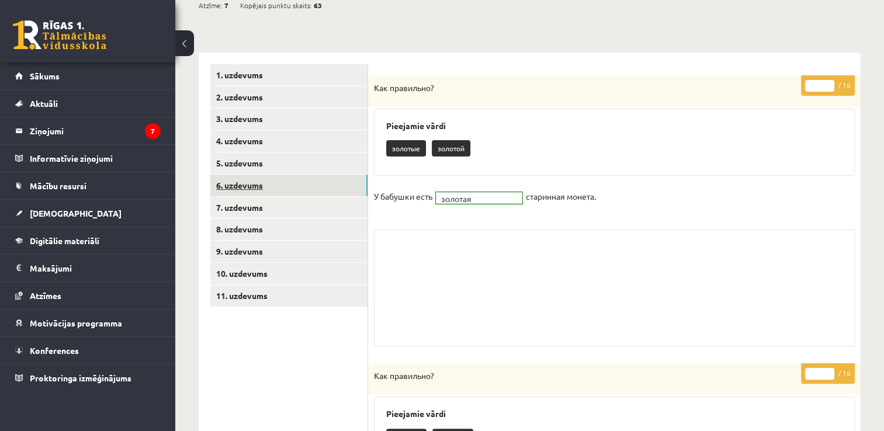
click at [248, 186] on link "6. uzdevums" at bounding box center [288, 186] width 157 height 22
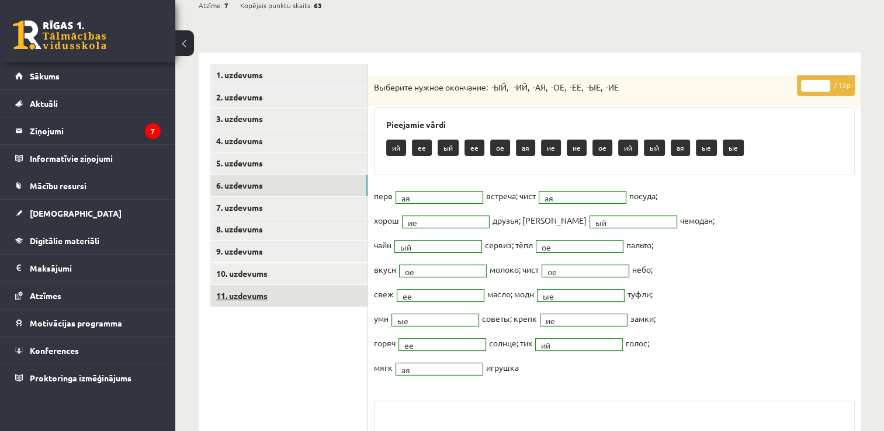
scroll to position [0, 0]
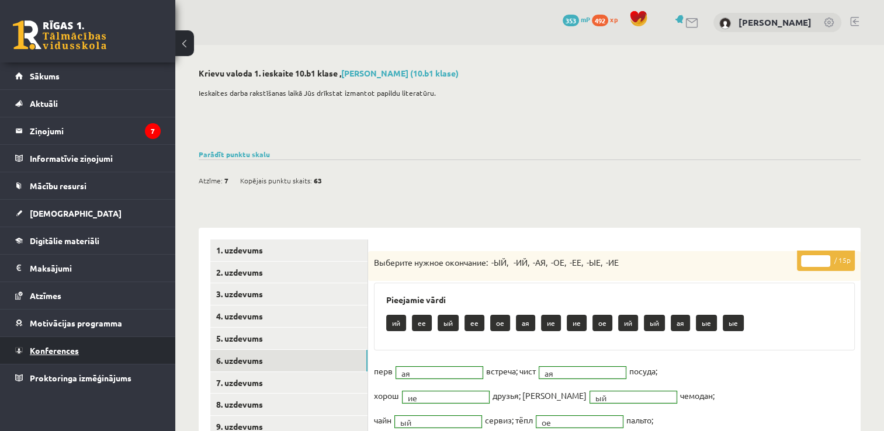
click at [78, 353] on span "Konferences" at bounding box center [54, 350] width 49 height 11
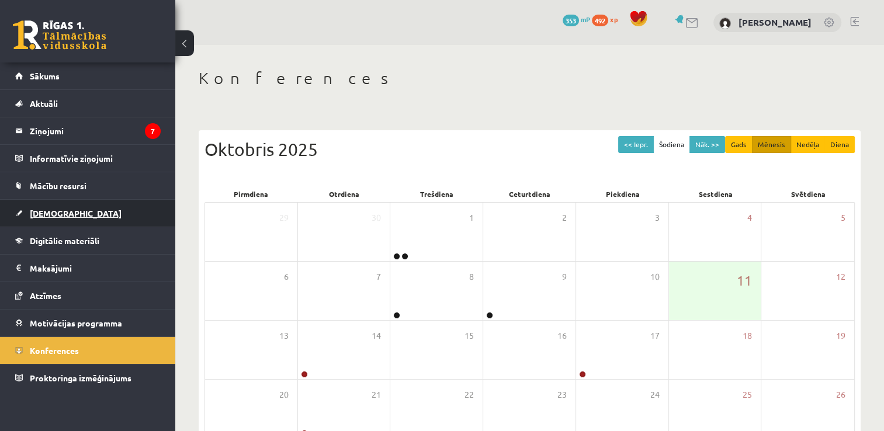
click at [53, 211] on span "[DEMOGRAPHIC_DATA]" at bounding box center [76, 213] width 92 height 11
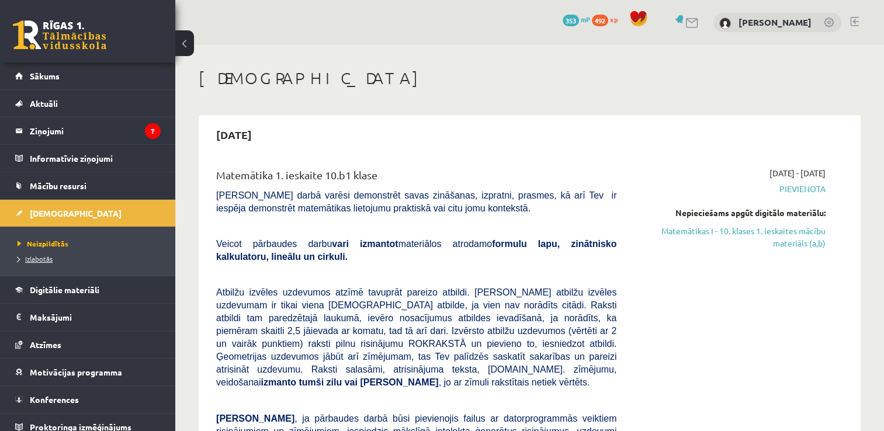
click at [44, 258] on span "Izlabotās" at bounding box center [35, 258] width 35 height 9
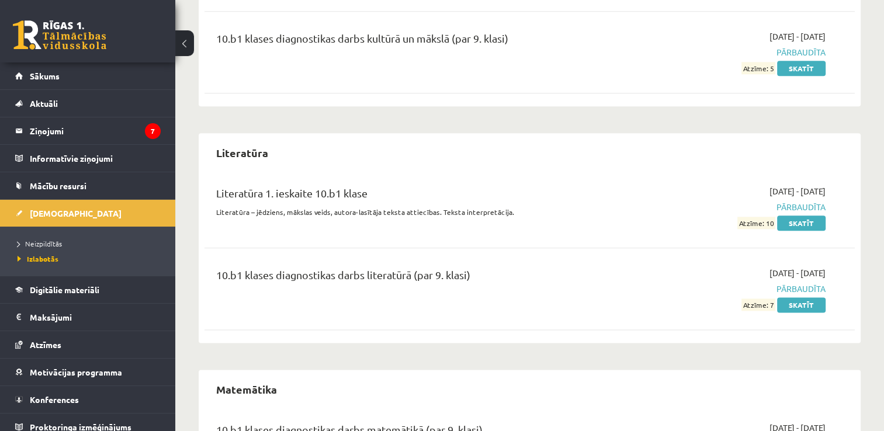
scroll to position [1477, 0]
